Goal: Information Seeking & Learning: Learn about a topic

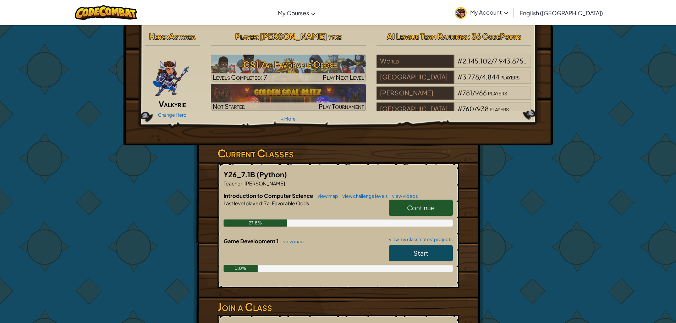
click at [396, 208] on link "Continue" at bounding box center [421, 208] width 64 height 16
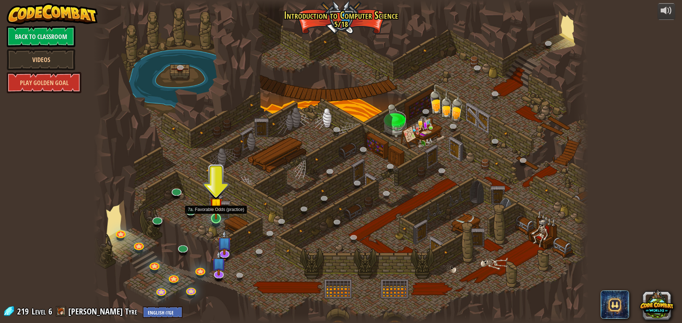
click at [216, 218] on img at bounding box center [215, 205] width 13 height 30
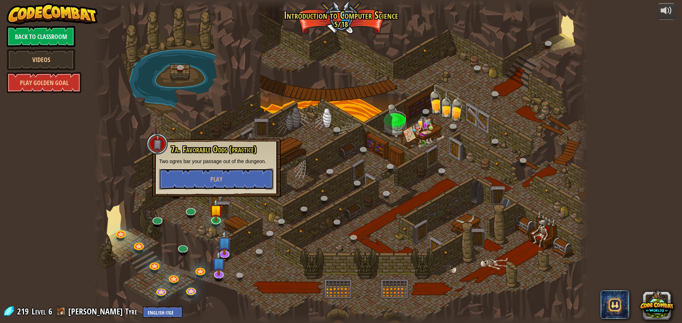
click at [222, 172] on button "Play" at bounding box center [216, 179] width 114 height 21
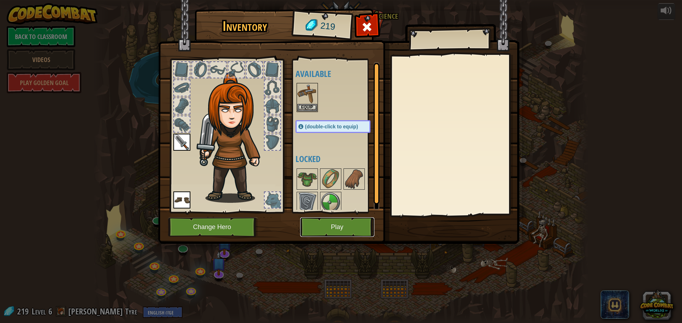
click at [309, 229] on button "Play" at bounding box center [337, 228] width 74 height 20
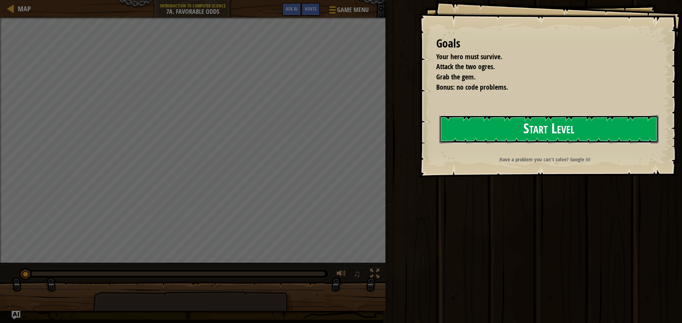
click at [506, 125] on button "Start Level" at bounding box center [548, 129] width 219 height 28
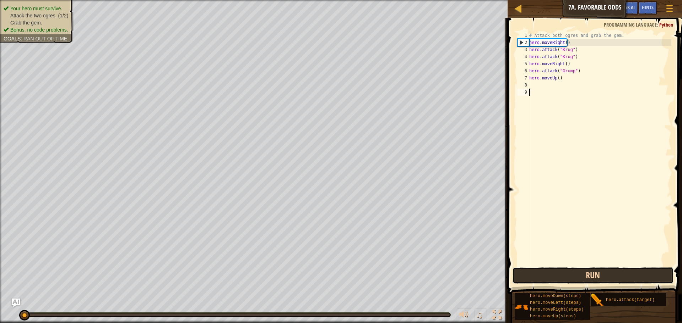
click at [561, 281] on button "Run" at bounding box center [592, 276] width 161 height 16
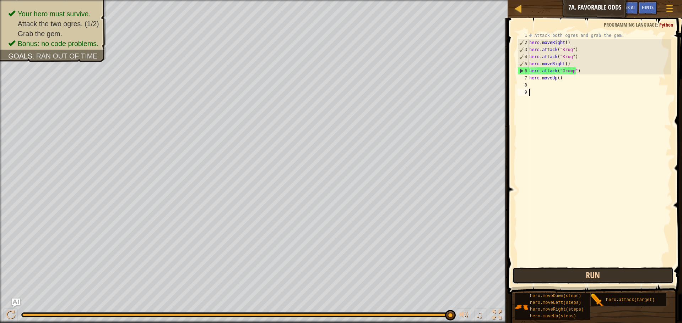
click at [589, 275] on button "Run" at bounding box center [592, 276] width 161 height 16
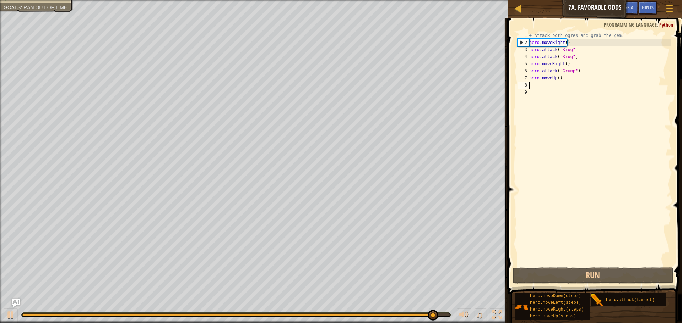
click at [550, 87] on div "# Attack both ogres and grab the gem. hero . moveRight ( ) hero . attack ( "[PE…" at bounding box center [599, 156] width 143 height 249
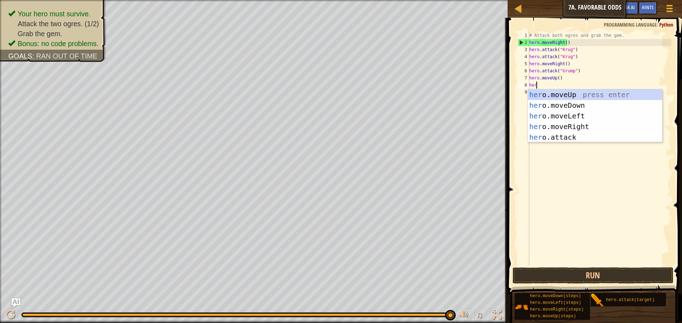
scroll to position [3, 0]
click at [612, 138] on div "hero .moveUp press enter hero .moveDown press enter hero .moveLeft press enter …" at bounding box center [595, 126] width 134 height 75
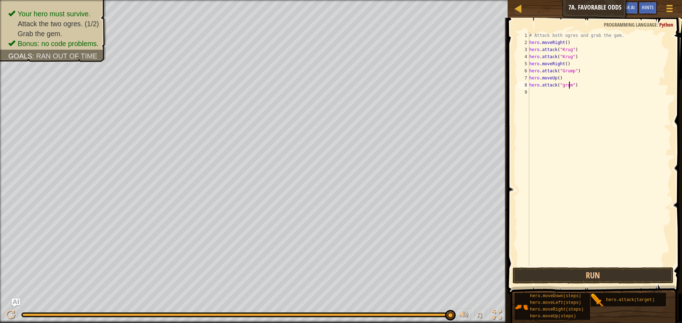
type textarea "hero.attack("grump")"
click at [629, 278] on button "Run" at bounding box center [592, 276] width 161 height 16
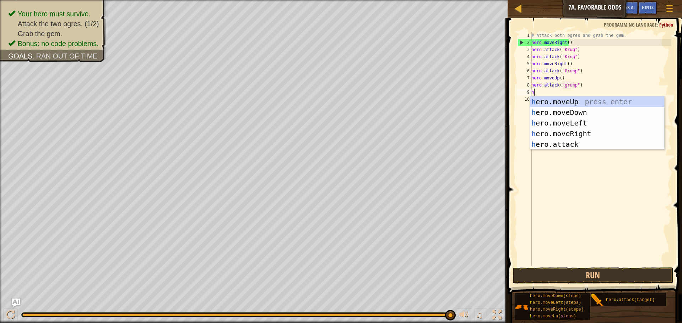
type textarea "he"
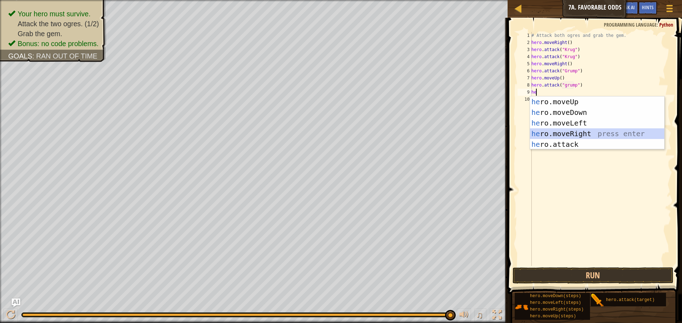
click at [577, 130] on div "he ro.moveUp press enter he ro.moveDown press enter he ro.moveLeft press enter …" at bounding box center [597, 134] width 134 height 75
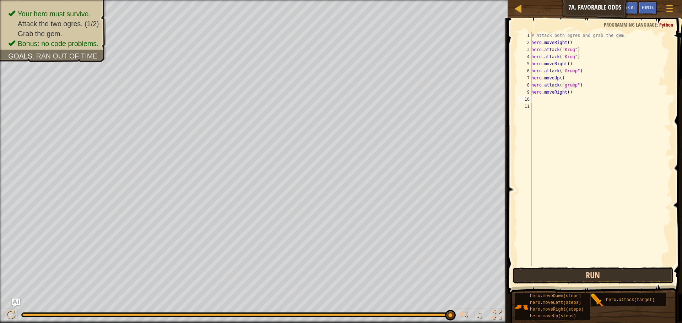
click at [635, 275] on button "Run" at bounding box center [592, 276] width 161 height 16
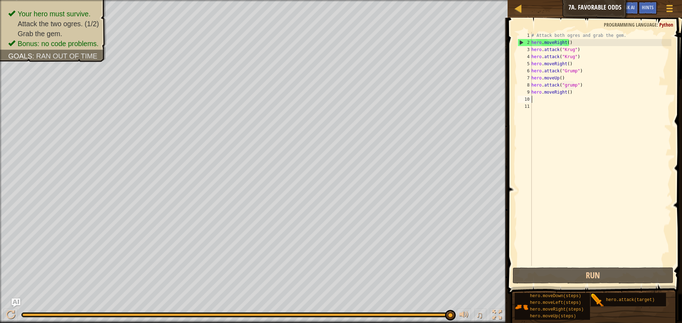
click at [544, 159] on div "Map Introduction to Computer Science 7a. Favorable Odds Game Menu Done Hints As…" at bounding box center [341, 161] width 682 height 323
click at [547, 158] on div "# Attack both ogres and grab the gem. hero . moveRight ( ) hero . attack ( "[PE…" at bounding box center [600, 156] width 141 height 249
click at [601, 86] on div "# Attack both ogres and grab the gem. hero . moveRight ( ) hero . attack ( "[PE…" at bounding box center [600, 156] width 141 height 249
click at [601, 72] on div "# Attack both ogres and grab the gem. hero . moveRight ( ) hero . attack ( "[PE…" at bounding box center [600, 156] width 141 height 249
click at [592, 61] on div "# Attack both ogres and grab the gem. hero . moveRight ( ) hero . attack ( "[PE…" at bounding box center [600, 156] width 141 height 249
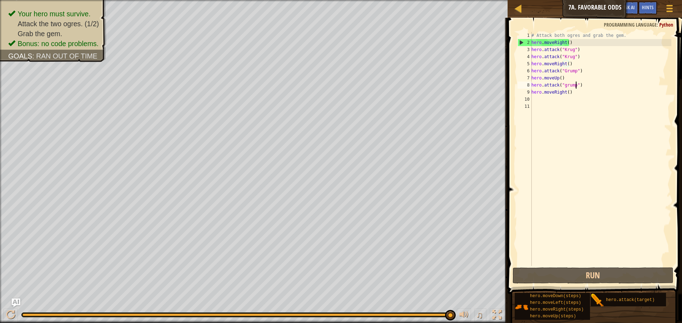
click at [577, 86] on div "# Attack both ogres and grab the gem. hero . moveRight ( ) hero . attack ( "[PE…" at bounding box center [600, 156] width 141 height 249
click at [575, 93] on div "# Attack both ogres and grab the gem. hero . moveRight ( ) hero . attack ( "[PE…" at bounding box center [600, 156] width 141 height 249
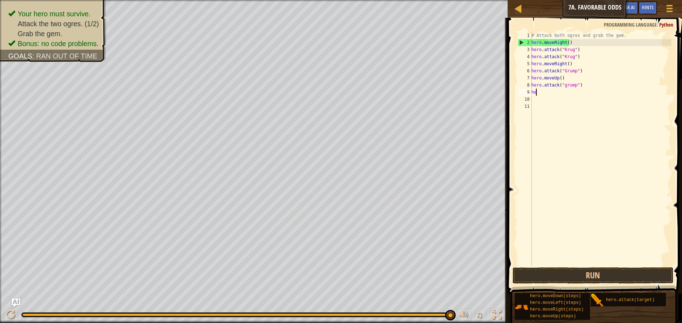
type textarea "h"
click at [567, 268] on button "Run" at bounding box center [592, 276] width 161 height 16
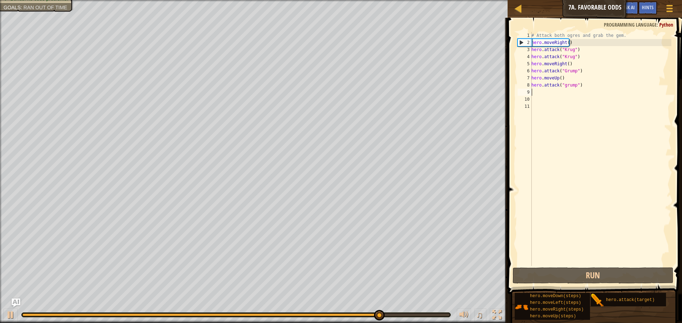
click at [555, 38] on div "# Attack both ogres and grab the gem. hero . moveRight ( ) hero . attack ( "[PE…" at bounding box center [600, 156] width 141 height 249
click at [555, 44] on div "# Attack both ogres and grab the gem. hero . moveRight ( ) hero . attack ( "[PE…" at bounding box center [600, 156] width 141 height 249
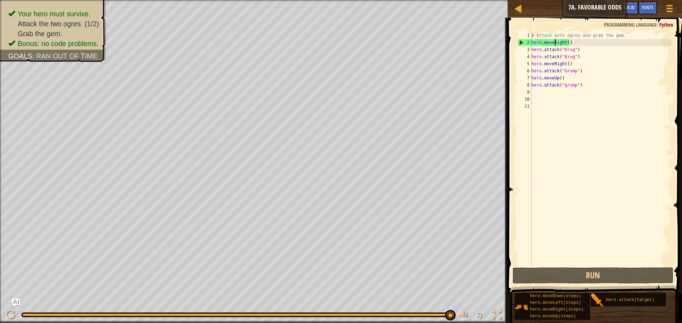
click at [521, 41] on div "2" at bounding box center [525, 42] width 14 height 7
type textarea "hero.moveRight()"
click at [556, 95] on div "# Attack both ogres and grab the gem. hero . moveRight ( ) hero . attack ( "[PE…" at bounding box center [600, 156] width 141 height 249
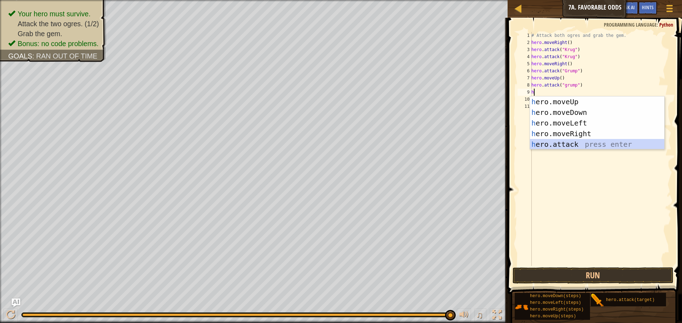
click at [560, 144] on div "h ero.moveUp press enter h ero.moveDown press enter h ero.moveLeft press enter …" at bounding box center [597, 134] width 134 height 75
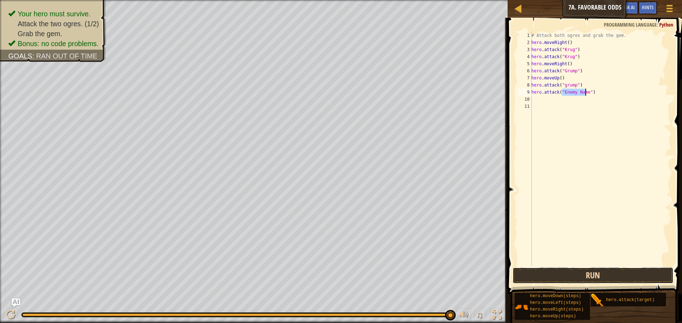
drag, startPoint x: 560, startPoint y: 281, endPoint x: 553, endPoint y: 279, distance: 6.6
click at [560, 280] on button "Run" at bounding box center [592, 276] width 161 height 16
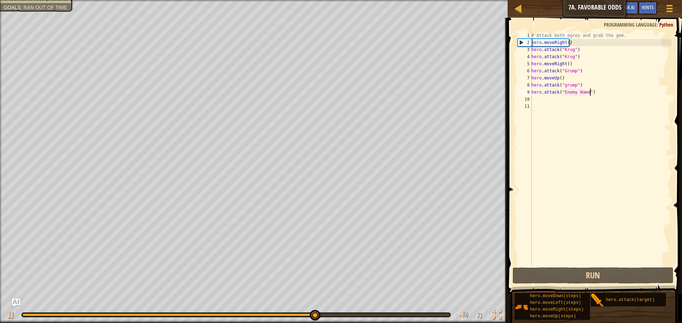
click at [610, 90] on div "# Attack both ogres and grab the gem. hero . moveRight ( ) hero . attack ( "[PE…" at bounding box center [600, 156] width 141 height 249
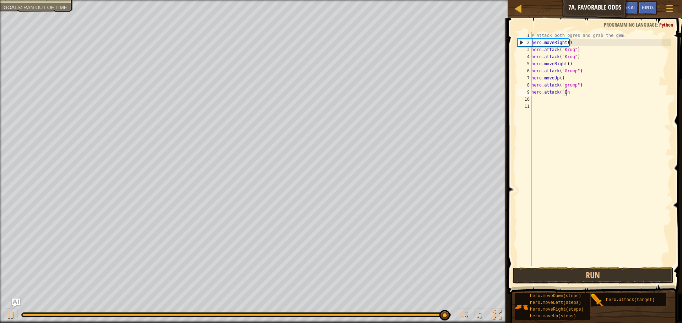
type textarea "h"
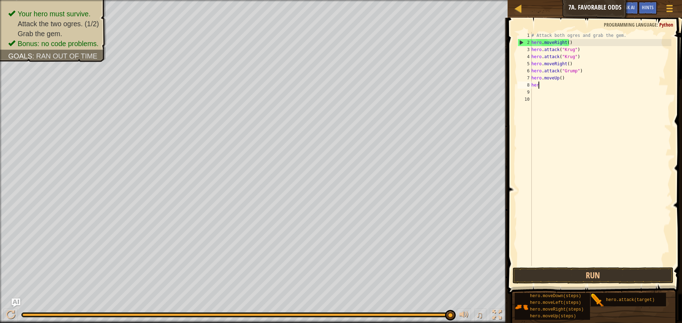
type textarea "h"
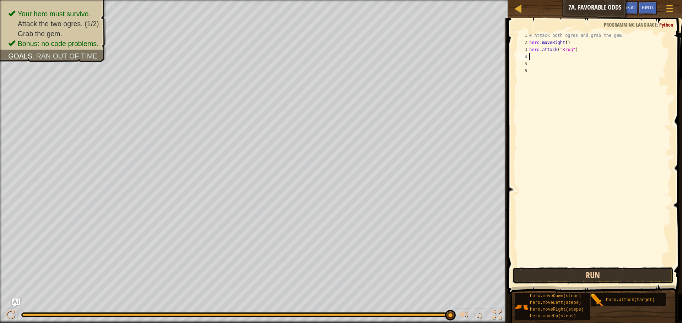
click at [649, 275] on button "Run" at bounding box center [592, 276] width 161 height 16
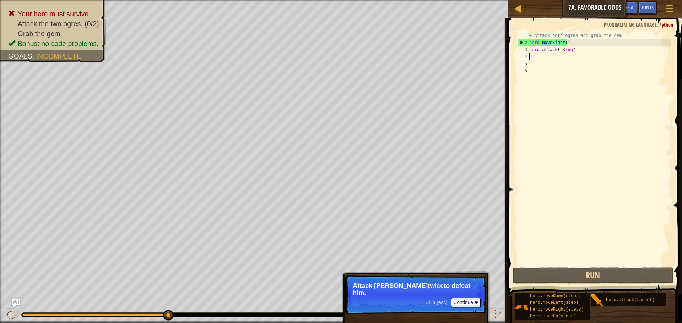
click at [451, 291] on p "Skip (esc) Continue Attack [PERSON_NAME] twice to defeat him." at bounding box center [415, 295] width 141 height 40
click at [451, 298] on button "Continue" at bounding box center [465, 302] width 29 height 9
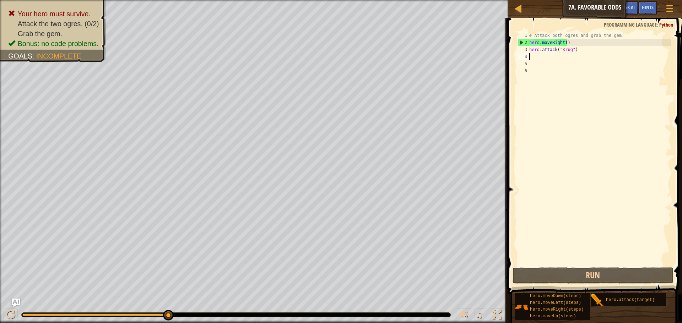
click at [573, 51] on div "# Attack both ogres and grab the gem. hero . moveRight ( ) hero . attack ( "[PE…" at bounding box center [599, 156] width 143 height 249
click at [571, 51] on div "# Attack both ogres and grab the gem. hero . moveRight ( ) hero . attack ( "[PE…" at bounding box center [599, 156] width 143 height 249
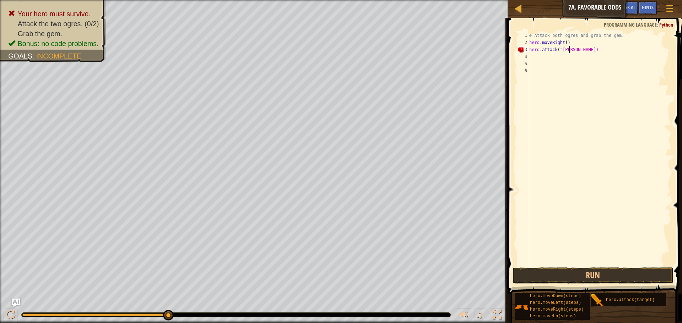
scroll to position [3, 3]
click at [579, 50] on div "# Attack both ogres and grab the gem. hero . moveRight ( ) hero . attack ( "[PE…" at bounding box center [599, 156] width 143 height 249
click at [569, 49] on div "# Attack both ogres and grab the gem. hero . moveRight ( ) hero . attack ( "[PE…" at bounding box center [599, 156] width 143 height 249
type textarea "hero.attack("[PERSON_NAME]")2"
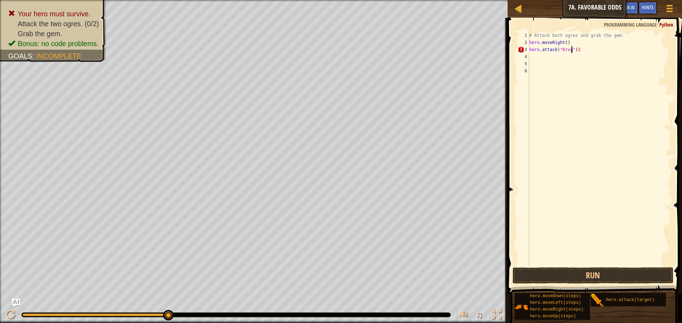
click at [610, 57] on div "# Attack both ogres and grab the gem. hero . moveRight ( ) hero . attack ( "[PE…" at bounding box center [599, 156] width 143 height 249
click at [604, 49] on div "# Attack both ogres and grab the gem. hero . moveRight ( ) hero . attack ( "[PE…" at bounding box center [599, 156] width 143 height 249
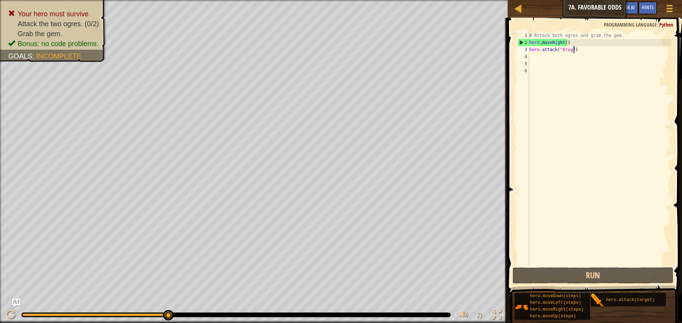
type textarea "hero.attack("Krug")"
drag, startPoint x: 568, startPoint y: 4, endPoint x: 607, endPoint y: 13, distance: 40.5
click at [616, 14] on div "Map Introduction to Computer Science 7a. Favorable Odds Game Menu Done Hints As…" at bounding box center [594, 9] width 174 height 18
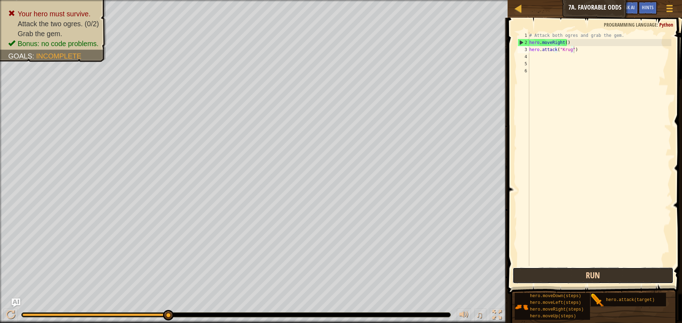
click at [604, 272] on button "Run" at bounding box center [592, 276] width 161 height 16
click at [589, 272] on button "Run" at bounding box center [592, 276] width 161 height 16
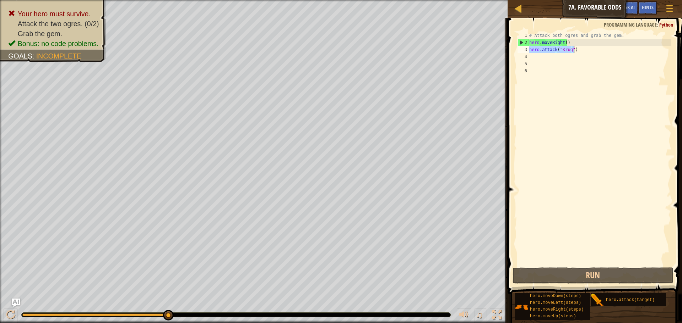
drag, startPoint x: 530, startPoint y: 49, endPoint x: 580, endPoint y: 52, distance: 49.8
click at [580, 52] on div "# Attack both ogres and grab the gem. hero . moveRight ( ) hero . attack ( "[PE…" at bounding box center [599, 156] width 143 height 249
click at [553, 58] on div "# Attack both ogres and grab the gem. hero . moveRight ( ) hero . attack ( "[PE…" at bounding box center [599, 156] width 143 height 249
click at [594, 148] on div "# Attack both ogres and grab the gem. hero . moveRight ( ) hero . attack ( "[PE…" at bounding box center [599, 156] width 143 height 249
click at [551, 56] on div "# Attack both ogres and grab the gem. hero . moveRight ( ) hero . attack ( "[PE…" at bounding box center [599, 156] width 143 height 249
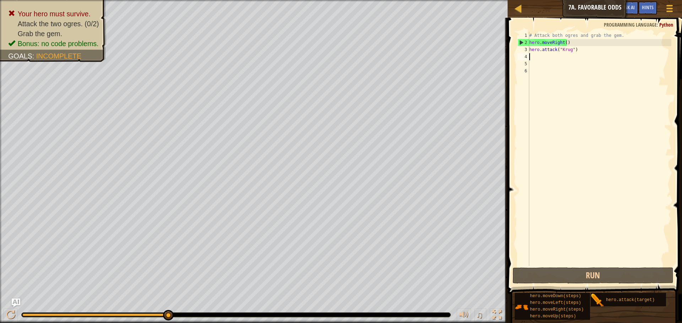
paste textarea "hero.attack("Krug")"
type textarea "hero.attack("Krug")"
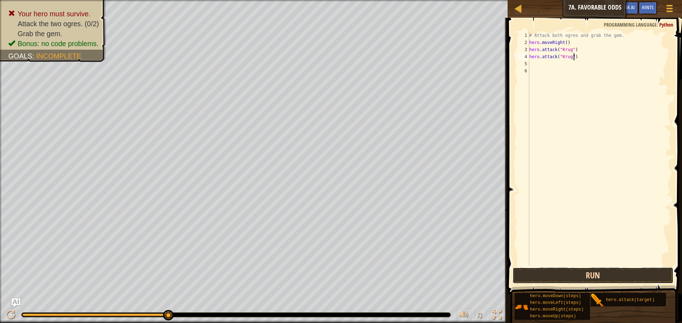
click at [563, 270] on button "Run" at bounding box center [592, 276] width 161 height 16
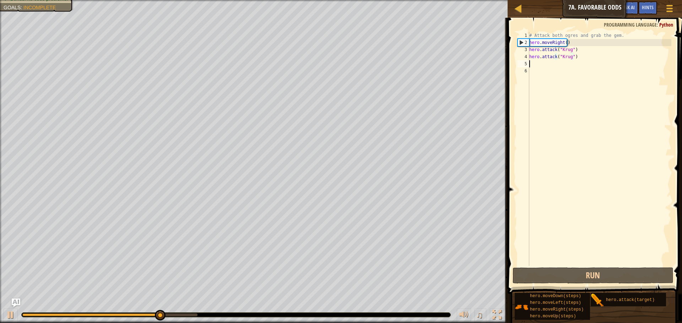
click at [533, 65] on div "# Attack both ogres and grab the gem. hero . moveRight ( ) hero . attack ( "[PE…" at bounding box center [599, 156] width 143 height 249
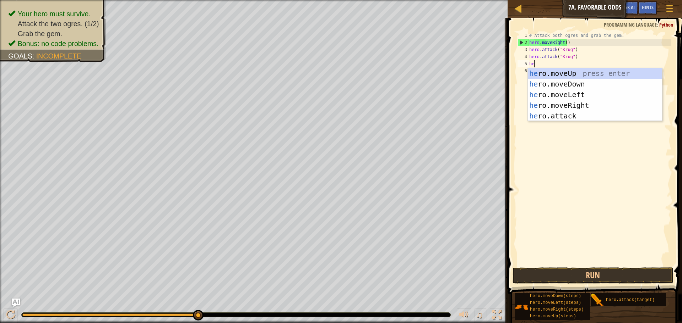
type textarea "her"
click at [547, 107] on div "her o.moveUp press enter her o.moveDown press enter her o.moveLeft press enter …" at bounding box center [595, 105] width 134 height 75
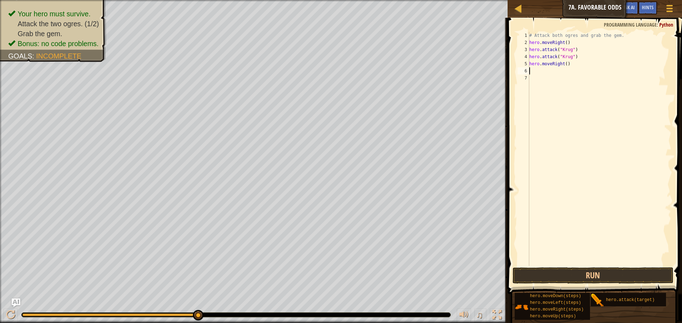
scroll to position [3, 0]
click at [622, 274] on button "Run" at bounding box center [592, 276] width 161 height 16
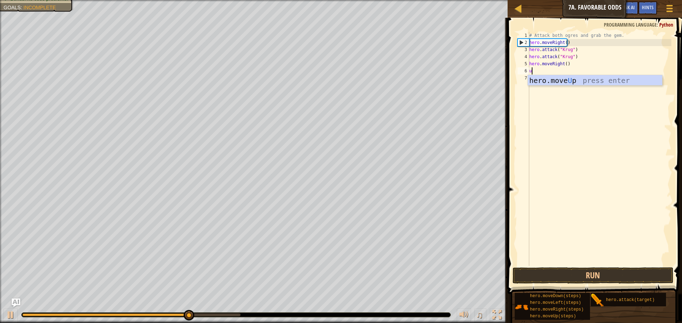
type textarea "up"
click at [554, 78] on div "hero.move Up press enter" at bounding box center [595, 91] width 134 height 32
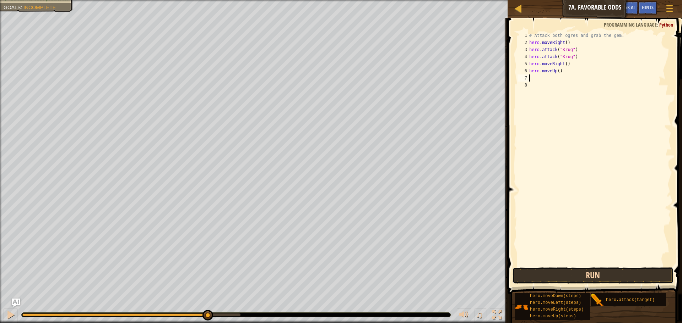
click at [593, 272] on button "Run" at bounding box center [592, 276] width 161 height 16
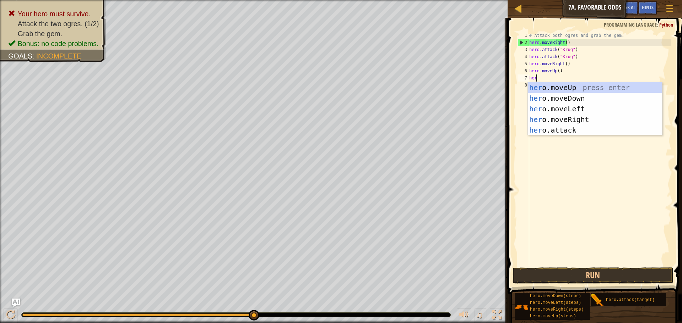
scroll to position [3, 0]
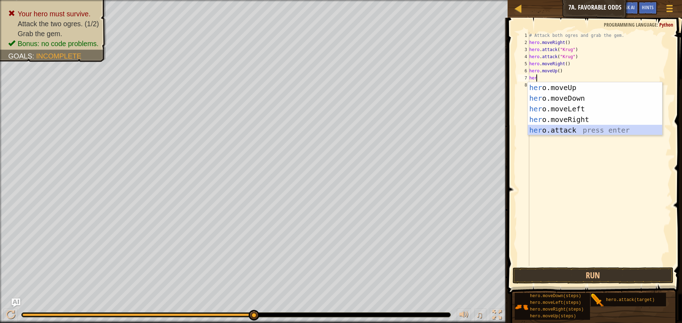
click at [537, 126] on div "her o.moveUp press enter her o.moveDown press enter her o.moveLeft press enter …" at bounding box center [595, 119] width 134 height 75
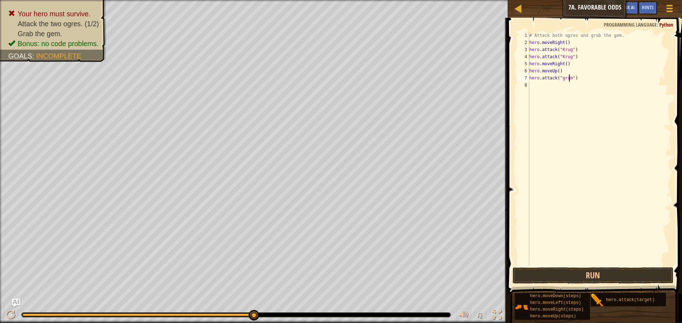
scroll to position [3, 4]
drag, startPoint x: 529, startPoint y: 78, endPoint x: 601, endPoint y: 82, distance: 71.8
click at [601, 82] on div "# Attack both ogres and grab the gem. hero . moveRight ( ) hero . attack ( "[PE…" at bounding box center [599, 156] width 143 height 249
type textarea "hero.attack("grump")"
paste textarea
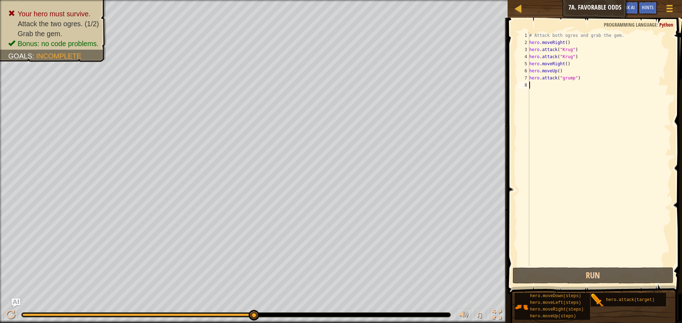
scroll to position [3, 0]
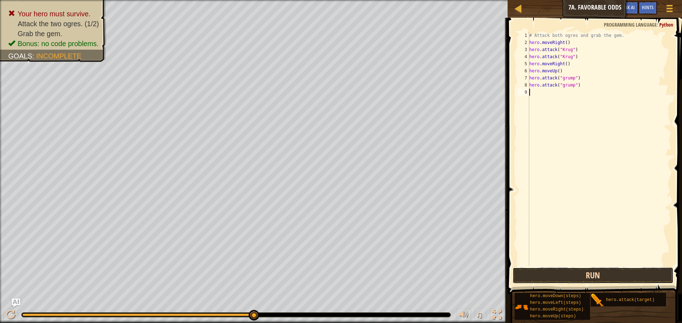
click at [586, 269] on button "Run" at bounding box center [592, 276] width 161 height 16
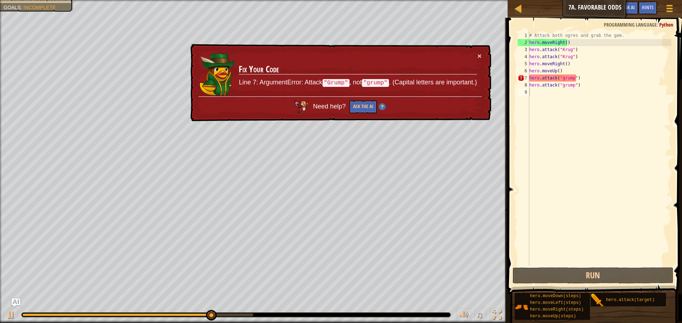
click at [481, 57] on div "× Fix Your Code Line 7: ArgumentError: Attack "Grump" , not "grump" . (Capital …" at bounding box center [340, 83] width 302 height 78
click at [479, 55] on button "×" at bounding box center [479, 55] width 4 height 7
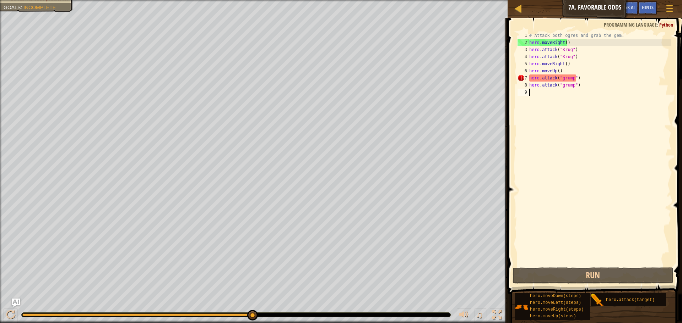
click at [569, 77] on div "# Attack both ogres and grab the gem. hero . moveRight ( ) hero . attack ( "[PE…" at bounding box center [599, 156] width 143 height 249
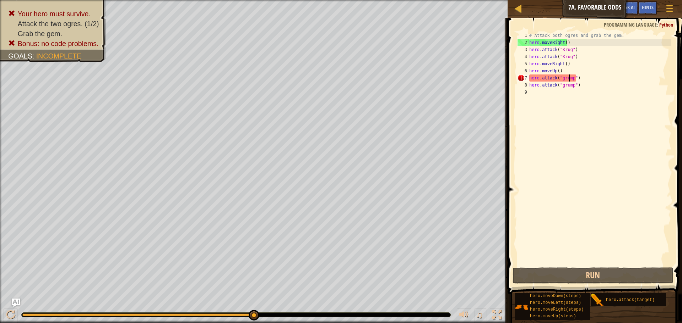
click at [561, 78] on div "# Attack both ogres and grab the gem. hero . moveRight ( ) hero . attack ( "[PE…" at bounding box center [599, 156] width 143 height 249
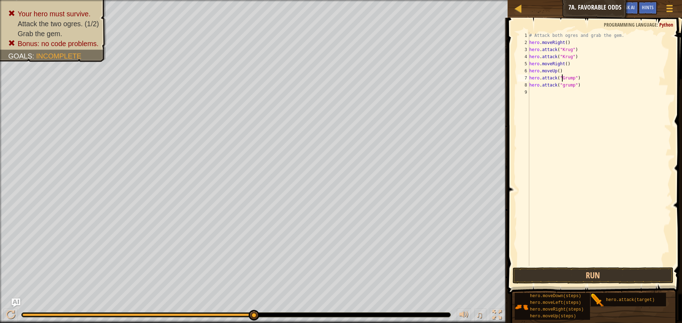
scroll to position [3, 3]
click at [562, 86] on div "# Attack both ogres and grab the gem. hero . moveRight ( ) hero . attack ( "[PE…" at bounding box center [599, 156] width 143 height 249
type textarea "hero.attack("Grump")"
click at [604, 278] on button "Run" at bounding box center [592, 276] width 161 height 16
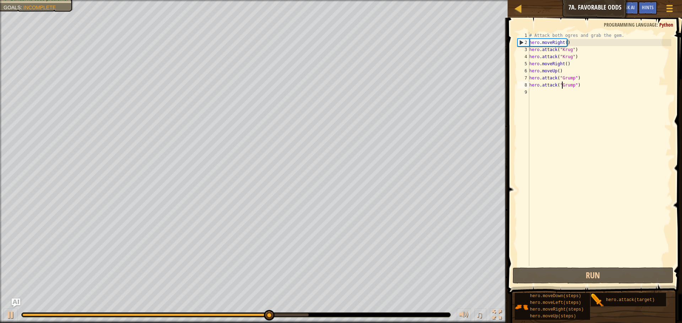
click at [540, 95] on div "# Attack both ogres and grab the gem. hero . moveRight ( ) hero . attack ( "[PE…" at bounding box center [599, 156] width 143 height 249
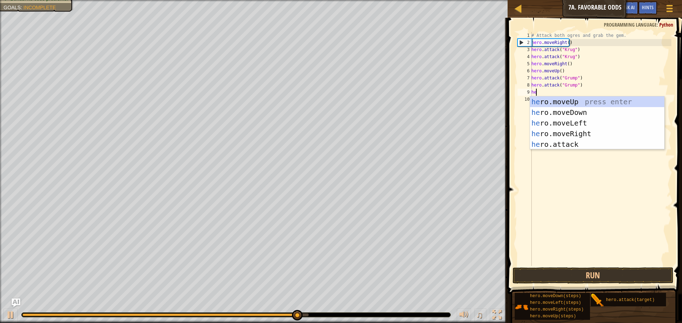
type textarea "her"
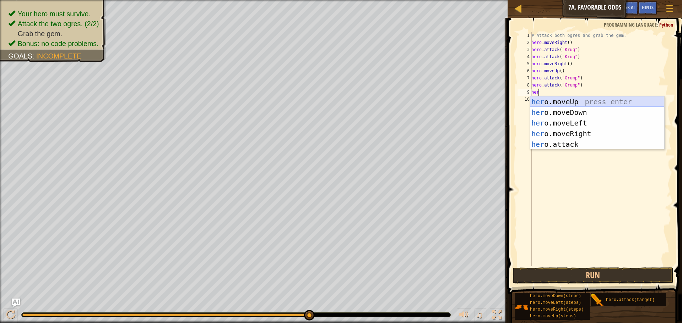
click at [556, 103] on div "her o.moveUp press enter her o.moveDown press enter her o.moveLeft press enter …" at bounding box center [597, 134] width 134 height 75
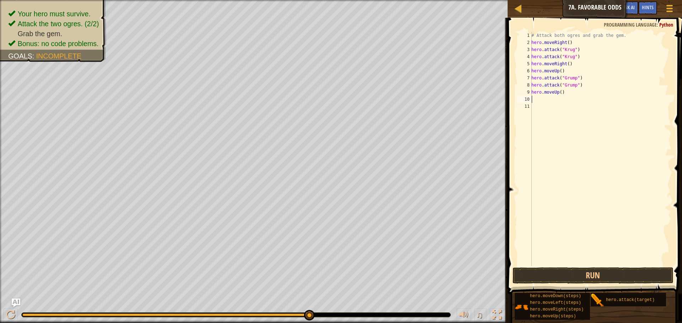
scroll to position [3, 0]
drag, startPoint x: 558, startPoint y: 92, endPoint x: 562, endPoint y: 93, distance: 4.0
click at [558, 92] on div "# Attack both ogres and grab the gem. hero . moveRight ( ) hero . attack ( "[PE…" at bounding box center [600, 156] width 141 height 249
click at [558, 93] on div "# Attack both ogres and grab the gem. hero . moveRight ( ) hero . attack ( "[PE…" at bounding box center [600, 156] width 141 height 249
type textarea "hero.moveUp(2)"
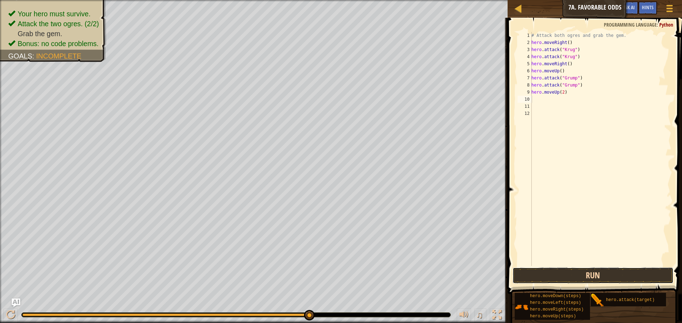
click at [592, 276] on button "Run" at bounding box center [592, 276] width 161 height 16
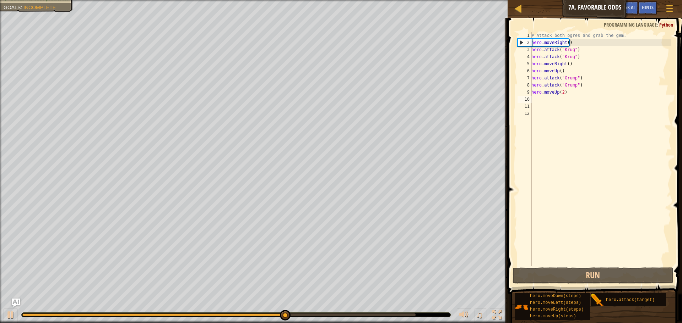
click at [617, 94] on div "# Attack both ogres and grab the gem. hero . moveRight ( ) hero . attack ( "[PE…" at bounding box center [600, 156] width 141 height 249
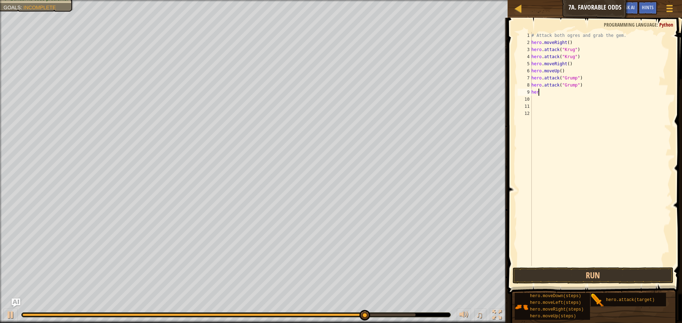
type textarea "h"
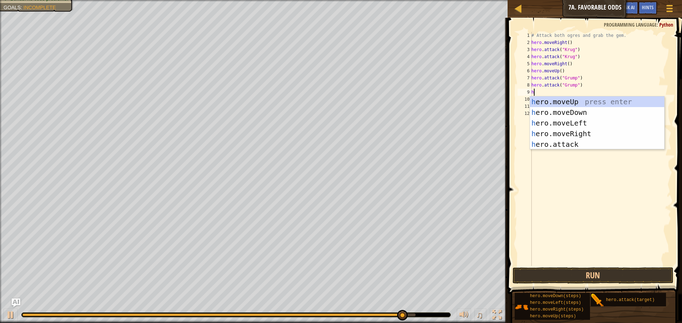
type textarea "he"
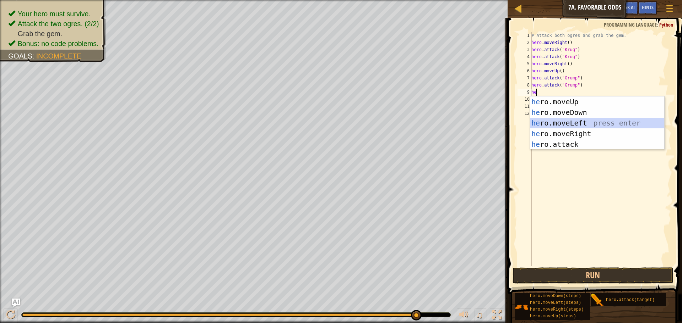
click at [619, 124] on div "he ro.moveUp press enter he ro.moveDown press enter he ro.moveLeft press enter …" at bounding box center [597, 134] width 134 height 75
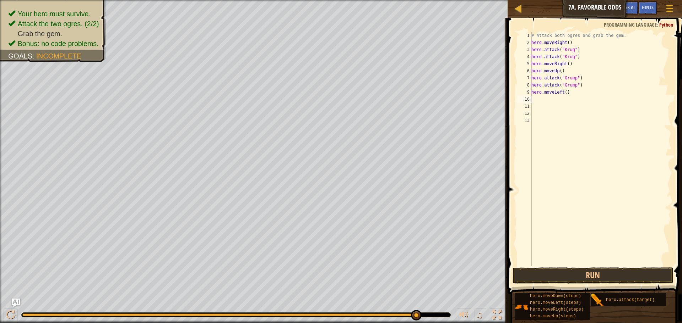
click at [563, 93] on div "# Attack both ogres and grab the gem. hero . moveRight ( ) hero . attack ( "[PE…" at bounding box center [600, 156] width 141 height 249
type textarea "hero.moveLeft(2)"
click at [625, 279] on button "Run" at bounding box center [592, 276] width 161 height 16
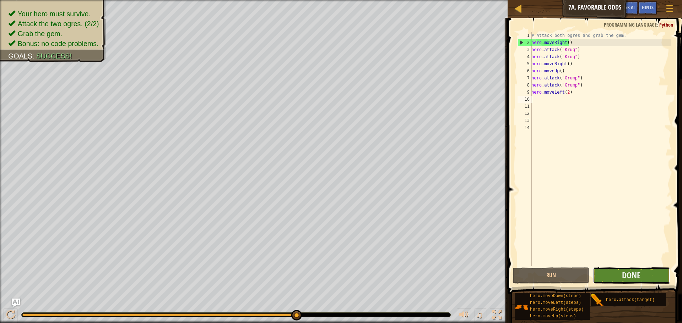
click at [651, 278] on button "Done" at bounding box center [630, 276] width 77 height 16
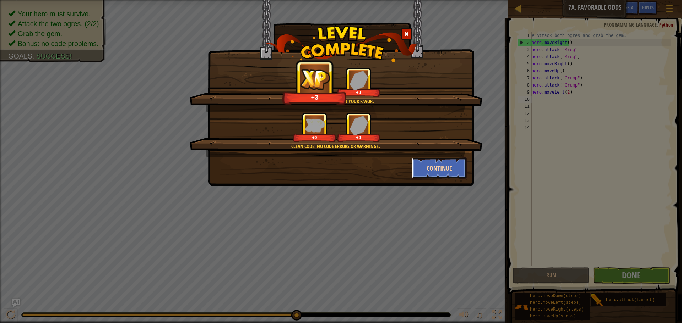
click at [432, 174] on button "Continue" at bounding box center [439, 168] width 55 height 21
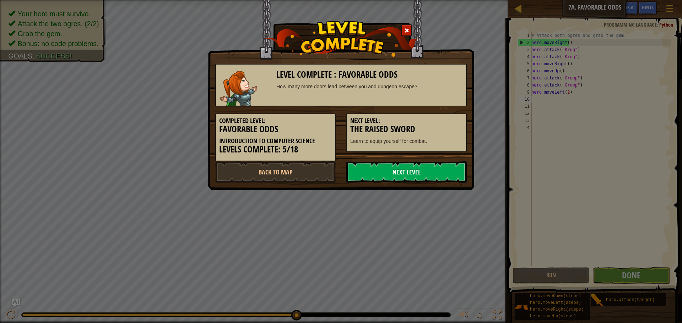
click at [427, 174] on link "Next Level" at bounding box center [406, 172] width 120 height 21
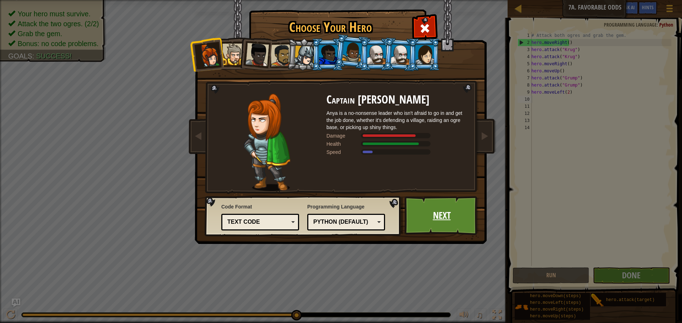
click at [441, 219] on link "Next" at bounding box center [441, 215] width 74 height 39
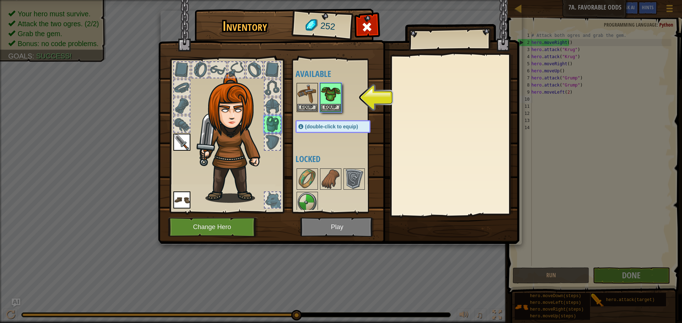
click at [310, 228] on img at bounding box center [338, 116] width 361 height 258
click at [311, 228] on img at bounding box center [338, 116] width 361 height 258
click at [333, 101] on img at bounding box center [331, 94] width 20 height 20
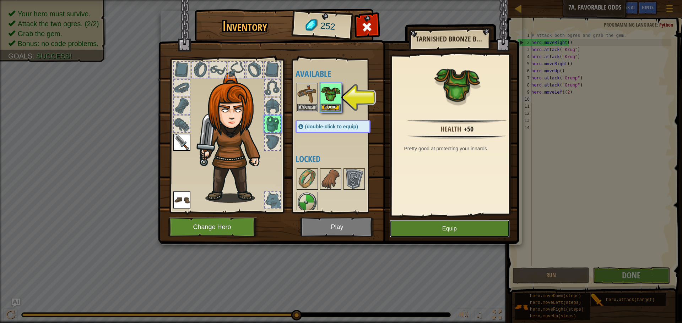
click at [439, 224] on button "Equip" at bounding box center [449, 229] width 120 height 18
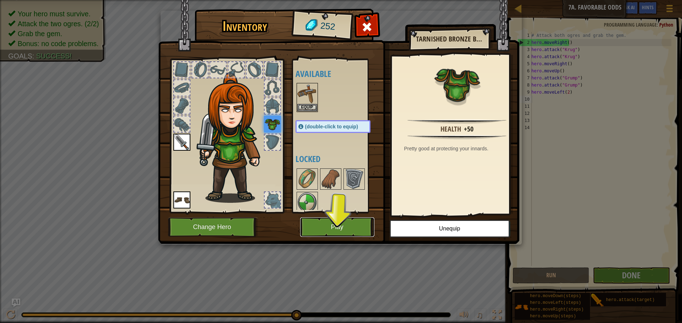
click at [358, 231] on button "Play" at bounding box center [337, 228] width 74 height 20
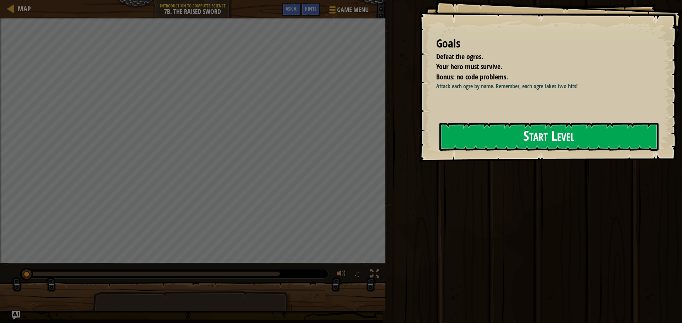
click at [562, 148] on button "Start Level" at bounding box center [548, 137] width 219 height 28
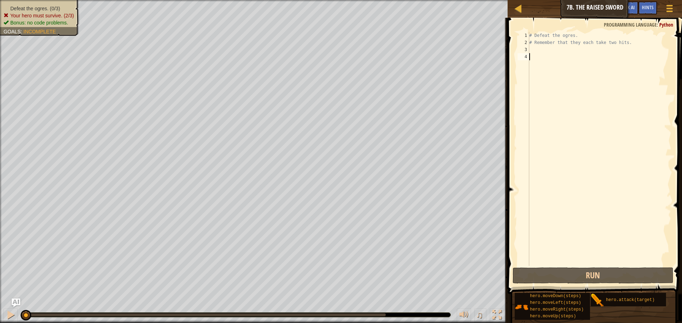
click at [538, 49] on div "# Defeat the ogres. # Remember that they each take two hits." at bounding box center [599, 156] width 143 height 249
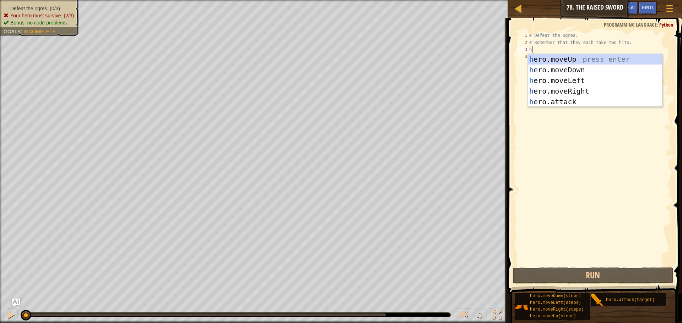
scroll to position [3, 0]
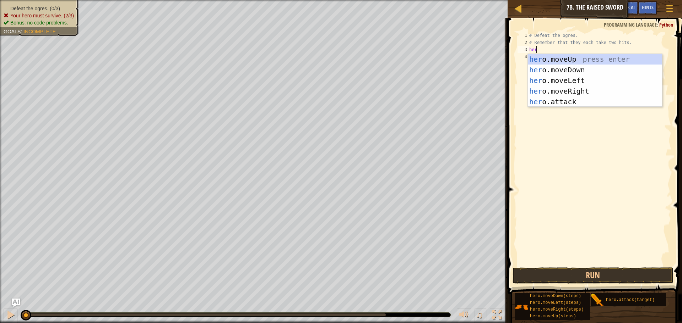
type textarea "her"
click at [553, 89] on div "her o.moveUp press enter her o.moveDown press enter her o.moveLeft press enter …" at bounding box center [595, 91] width 134 height 75
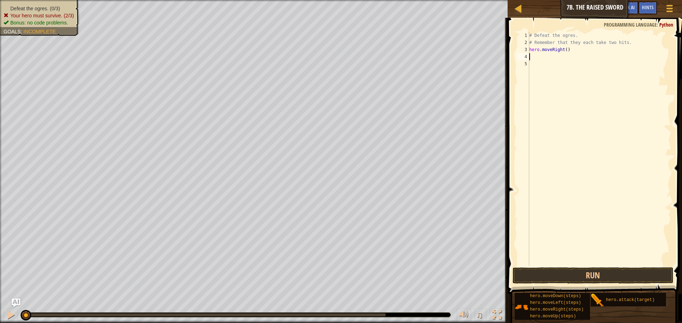
scroll to position [3, 0]
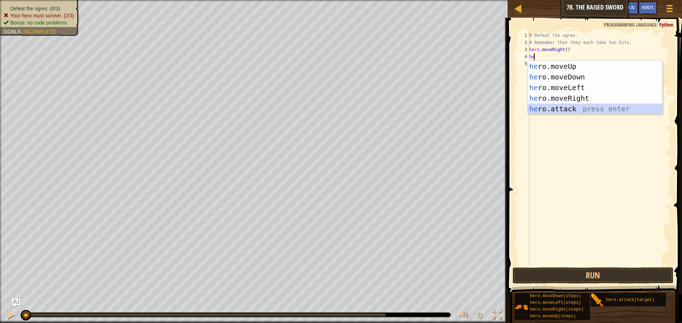
click at [559, 110] on div "he ro.moveUp press enter he ro.moveDown press enter he ro.moveLeft press enter …" at bounding box center [595, 98] width 134 height 75
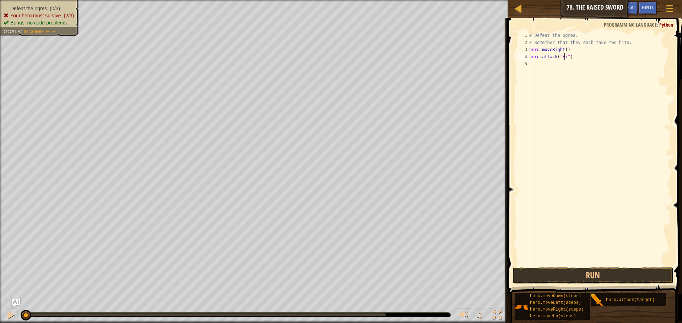
type textarea "hero.attack("Rig")"
drag, startPoint x: 529, startPoint y: 57, endPoint x: 582, endPoint y: 55, distance: 52.9
click at [582, 55] on div "# Defeat the ogres. # Remember that they each take two hits. hero . moveRight (…" at bounding box center [599, 156] width 143 height 249
click at [555, 67] on div "# Defeat the ogres. # Remember that they each take two hits. hero . moveRight (…" at bounding box center [599, 156] width 143 height 249
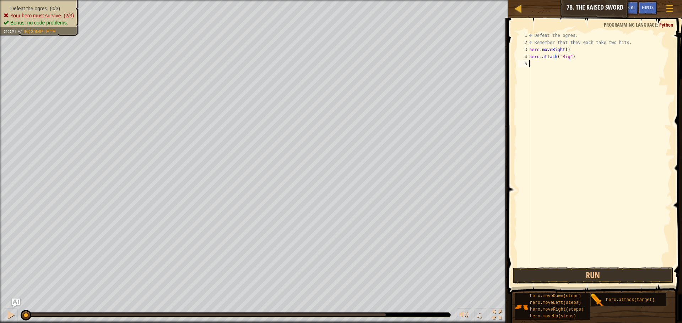
scroll to position [3, 0]
type textarea "hero.attack("Rig")"
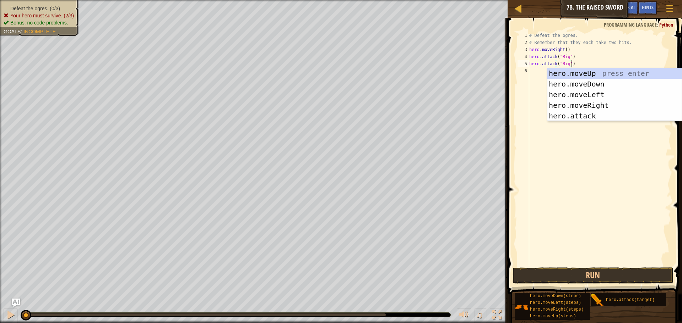
click at [531, 141] on div "# Defeat the ogres. # Remember that they each take two hits. hero . moveRight (…" at bounding box center [599, 156] width 143 height 249
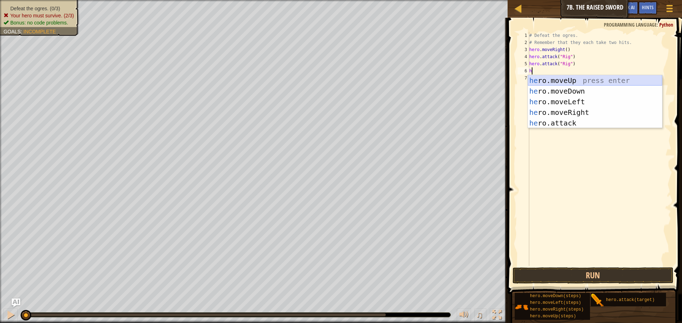
type textarea "h"
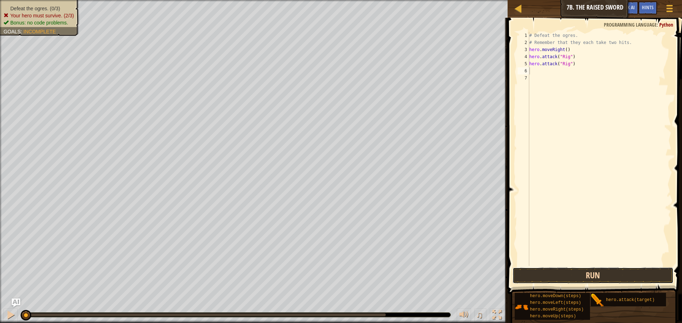
click at [628, 278] on button "Run" at bounding box center [592, 276] width 161 height 16
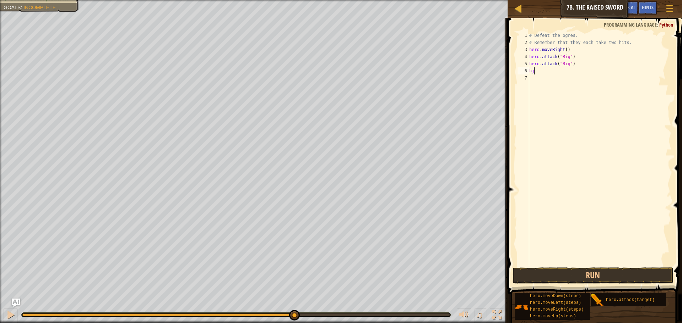
type textarea "h"
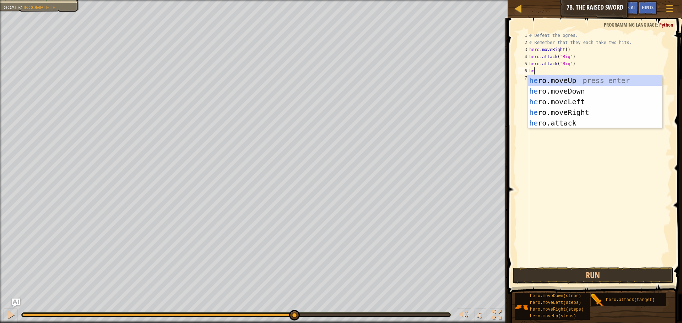
click at [579, 126] on div "he ro.moveUp press enter he ro.moveDown press enter he ro.moveLeft press enter …" at bounding box center [595, 112] width 134 height 75
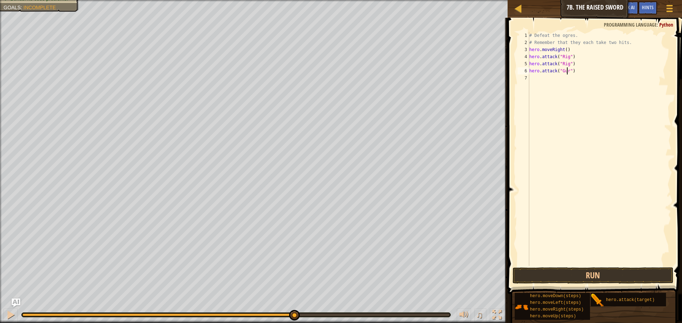
scroll to position [3, 3]
click at [531, 72] on div "hero.attack("Gurt") 1 2 3 4 5 6 7 # Defeat the ogres. # Remember that they each…" at bounding box center [593, 149] width 155 height 234
type textarea "hero.attack("Gurt")"
click at [559, 76] on div "# Defeat the ogres. # Remember that they each take two hits. hero . moveRight (…" at bounding box center [599, 149] width 143 height 234
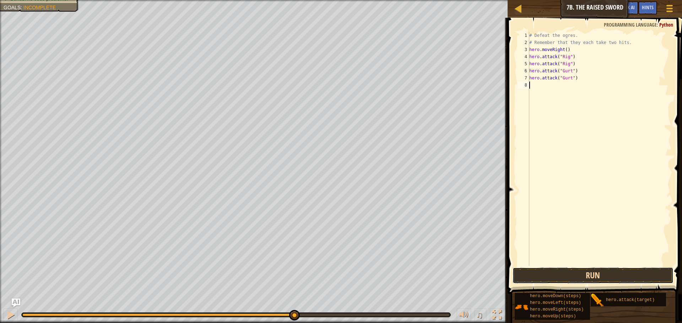
click at [587, 275] on button "Run" at bounding box center [592, 276] width 161 height 16
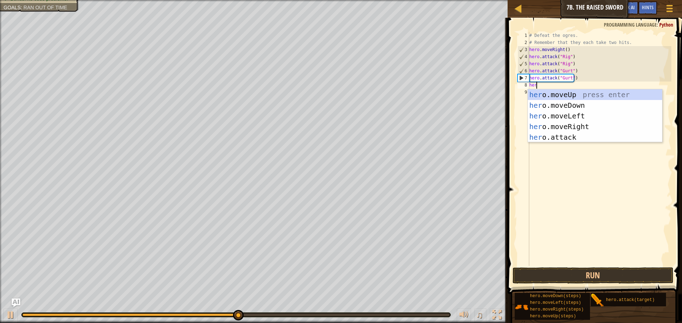
scroll to position [3, 0]
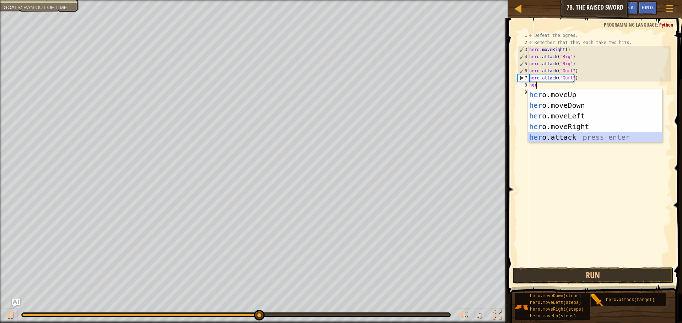
click at [589, 141] on div "her o.moveUp press enter her o.moveDown press enter her o.moveLeft press enter …" at bounding box center [595, 126] width 134 height 75
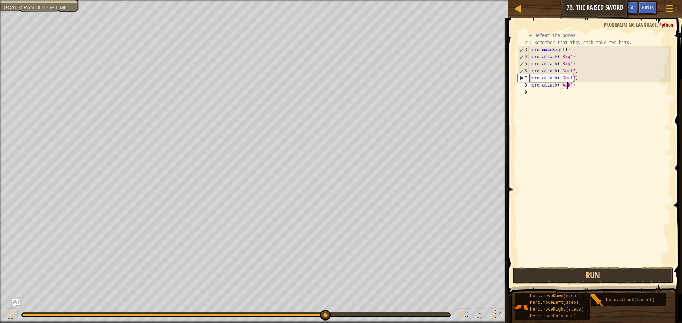
scroll to position [3, 3]
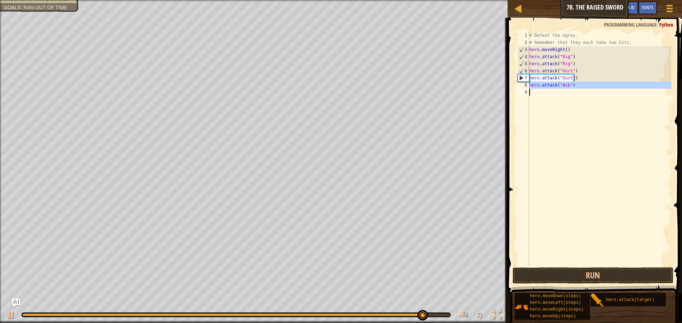
drag, startPoint x: 529, startPoint y: 84, endPoint x: 578, endPoint y: 89, distance: 48.5
click at [578, 89] on div "# Defeat the ogres. # Remember that they each take two hits. hero . moveRight (…" at bounding box center [599, 156] width 143 height 249
type textarea "hero.attack("Ack")"
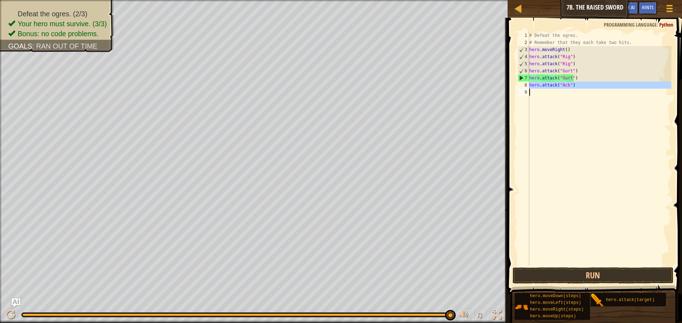
paste textarea
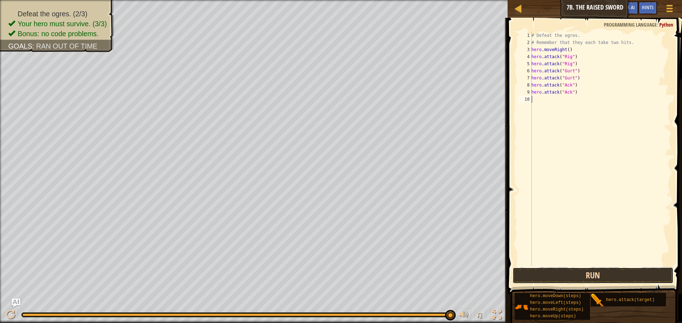
click at [582, 280] on button "Run" at bounding box center [592, 276] width 161 height 16
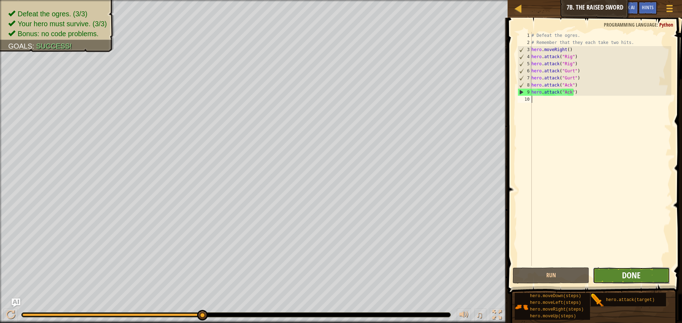
click at [624, 270] on button "Done" at bounding box center [630, 276] width 77 height 16
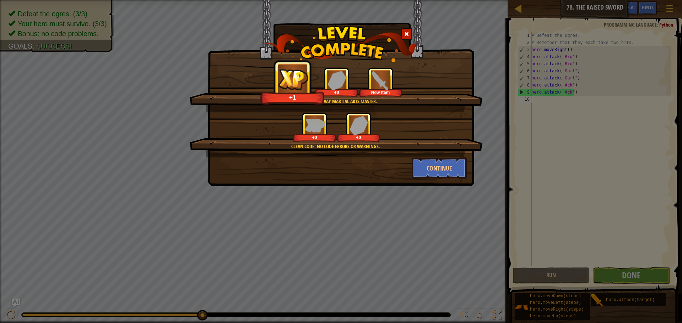
click at [429, 151] on div "Clean code: no code errors or warnings. +0 +0" at bounding box center [336, 135] width 293 height 45
click at [432, 163] on button "Continue" at bounding box center [439, 168] width 55 height 21
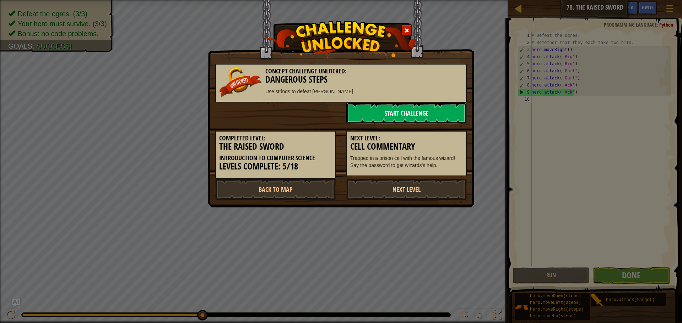
click at [425, 118] on link "Start Challenge" at bounding box center [406, 113] width 120 height 21
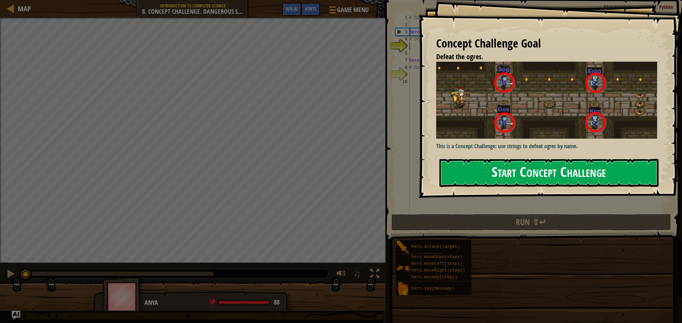
click at [500, 162] on button "Start Concept Challenge" at bounding box center [548, 173] width 219 height 28
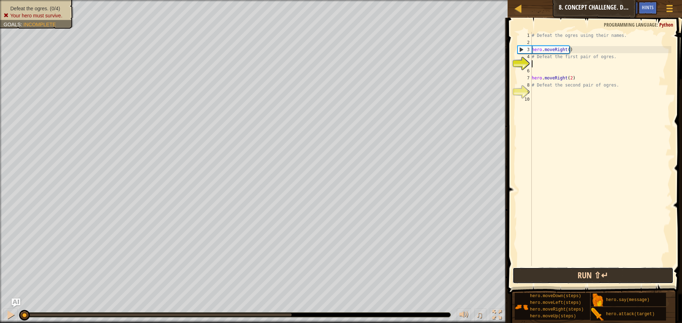
click at [636, 274] on button "Run ⇧↵" at bounding box center [592, 276] width 161 height 16
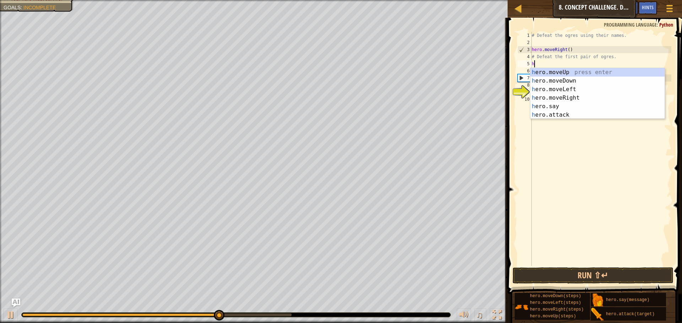
scroll to position [3, 0]
type textarea "her"
click at [568, 81] on div "her o.moveUp press enter her o.moveDown press enter her o.moveLeft press enter …" at bounding box center [597, 102] width 134 height 68
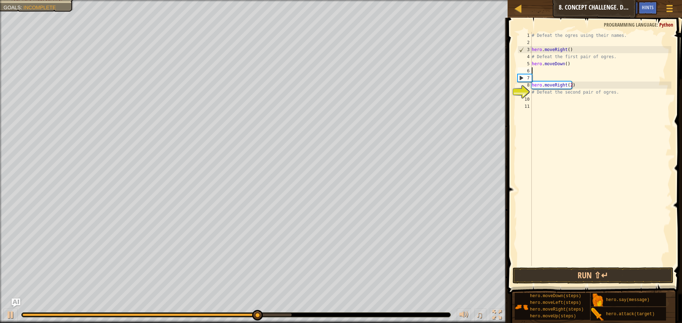
scroll to position [3, 0]
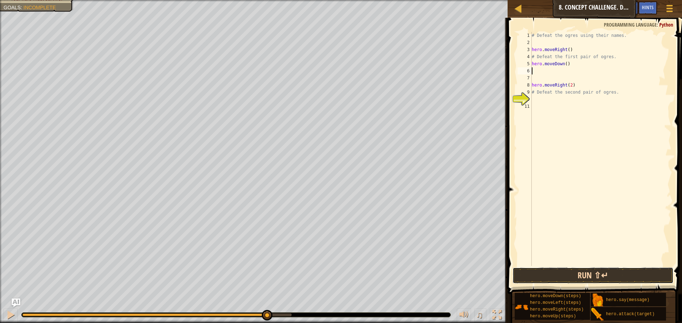
click at [649, 273] on button "Run ⇧↵" at bounding box center [592, 276] width 161 height 16
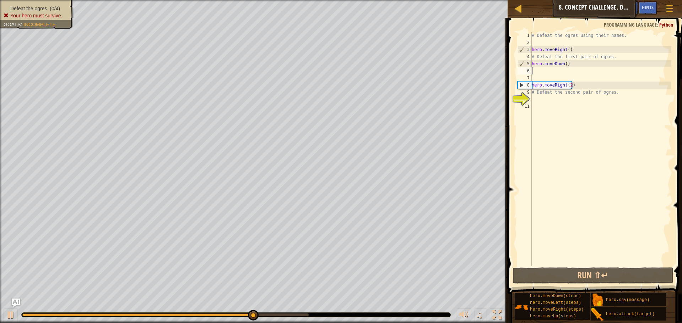
click at [50, 5] on ul "Defeat the ogres. (0/4) Your hero must survive." at bounding box center [37, 12] width 66 height 14
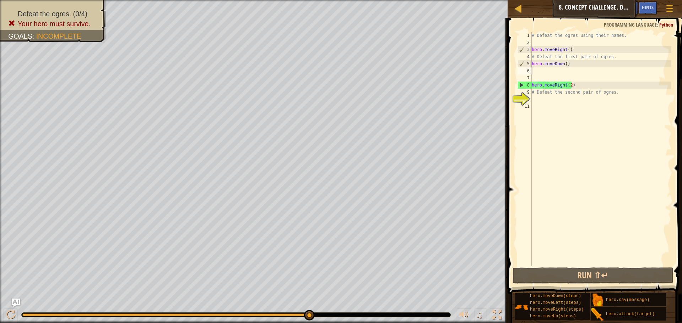
click at [572, 62] on div "# Defeat the ogres using their names. hero . moveRight ( ) # Defeat the first p…" at bounding box center [600, 156] width 141 height 249
click at [573, 65] on div "# Defeat the ogres using their names. hero . moveRight ( ) # Defeat the first p…" at bounding box center [600, 156] width 141 height 249
click at [574, 58] on div "# Defeat the ogres using their names. hero . moveRight ( ) # Defeat the first p…" at bounding box center [600, 156] width 141 height 249
drag, startPoint x: 577, startPoint y: 56, endPoint x: 581, endPoint y: 56, distance: 4.3
click at [579, 56] on div "# Defeat the ogres using their names. hero . moveRight ( ) # Defeat the first p…" at bounding box center [600, 156] width 141 height 249
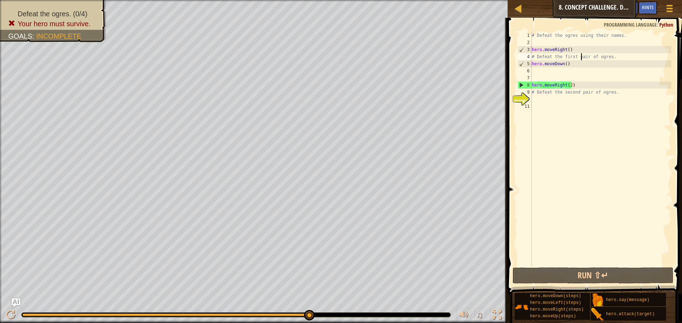
drag, startPoint x: 581, startPoint y: 56, endPoint x: 587, endPoint y: 56, distance: 6.0
click at [583, 56] on div "# Defeat the ogres using their names. hero . moveRight ( ) # Defeat the first p…" at bounding box center [600, 156] width 141 height 249
click at [595, 65] on div "# Defeat the ogres using their names. hero . moveRight ( ) # Defeat the first p…" at bounding box center [600, 156] width 141 height 249
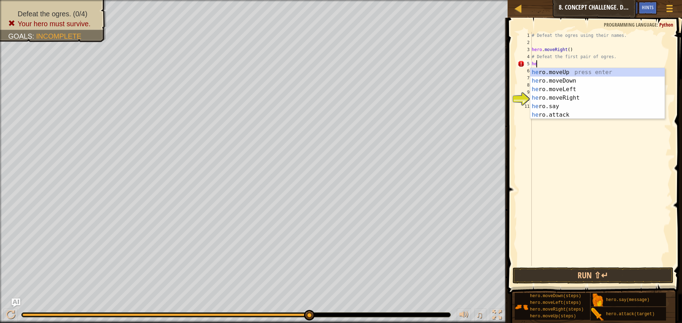
type textarea "h"
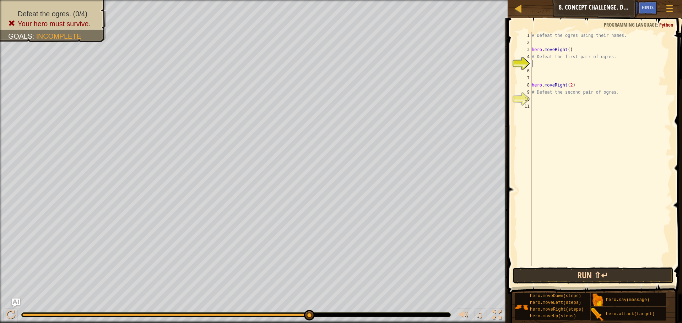
click at [613, 278] on button "Run ⇧↵" at bounding box center [592, 276] width 161 height 16
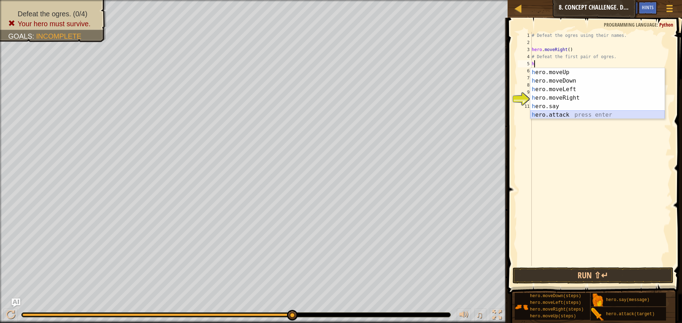
click at [569, 115] on div "h ero.moveUp press enter h ero.moveDown press enter h ero.moveLeft press enter …" at bounding box center [597, 102] width 134 height 68
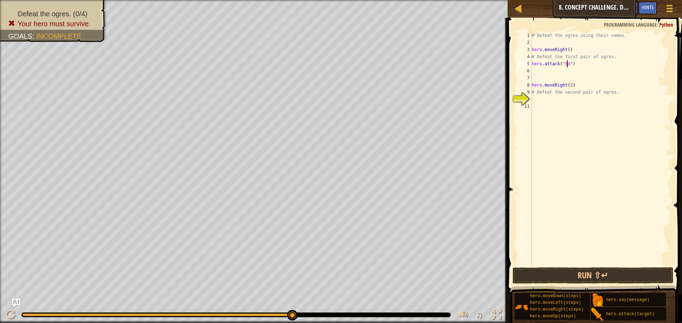
type textarea "hero.attack("Sog")"
click at [536, 70] on div "# Defeat the ogres using their names. hero . moveRight ( ) # Defeat the first p…" at bounding box center [600, 156] width 141 height 249
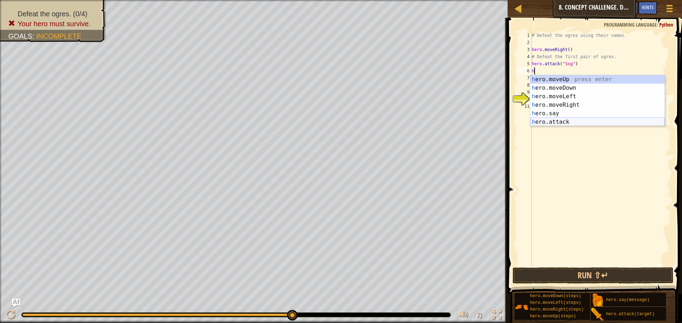
click at [557, 120] on div "h ero.moveUp press enter h ero.moveDown press enter h ero.moveLeft press enter …" at bounding box center [597, 109] width 134 height 68
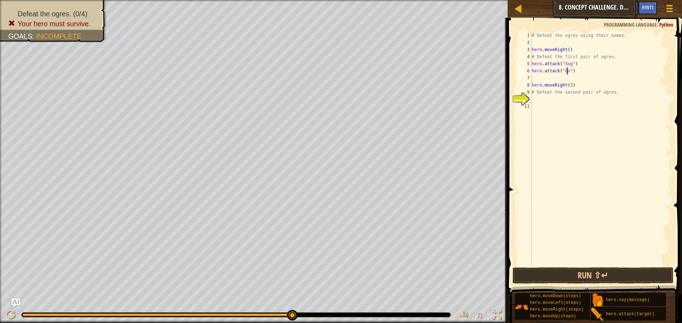
scroll to position [3, 3]
click at [606, 277] on button "Run ⇧↵" at bounding box center [592, 276] width 161 height 16
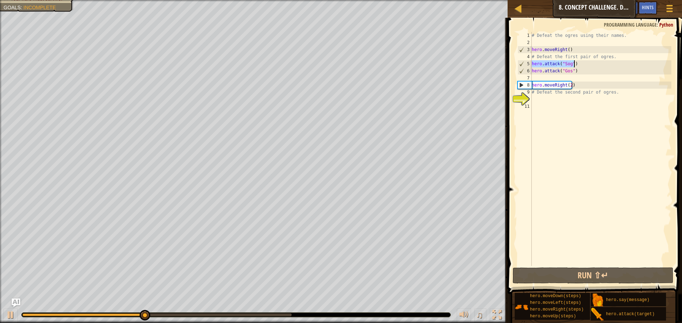
drag, startPoint x: 531, startPoint y: 64, endPoint x: 581, endPoint y: 66, distance: 50.1
click at [581, 66] on div "# Defeat the ogres using their names. hero . moveRight ( ) # Defeat the first p…" at bounding box center [600, 156] width 141 height 249
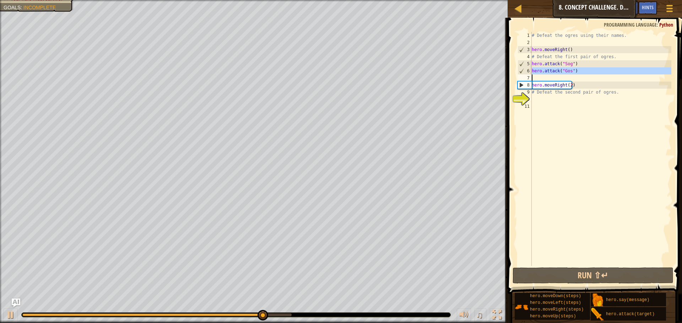
drag, startPoint x: 532, startPoint y: 71, endPoint x: 583, endPoint y: 75, distance: 50.9
click at [583, 75] on div "# Defeat the ogres using their names. hero . moveRight ( ) # Defeat the first p…" at bounding box center [600, 156] width 141 height 249
type textarea "hero.attack("Gos")"
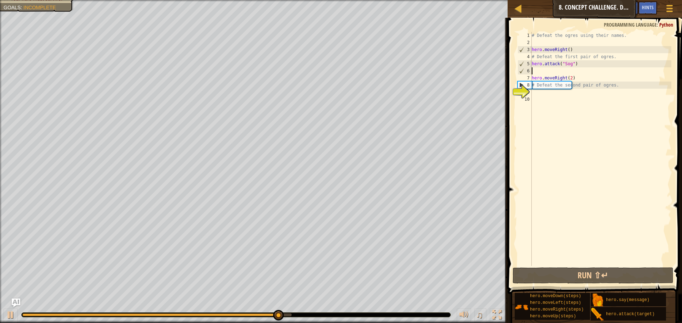
scroll to position [3, 0]
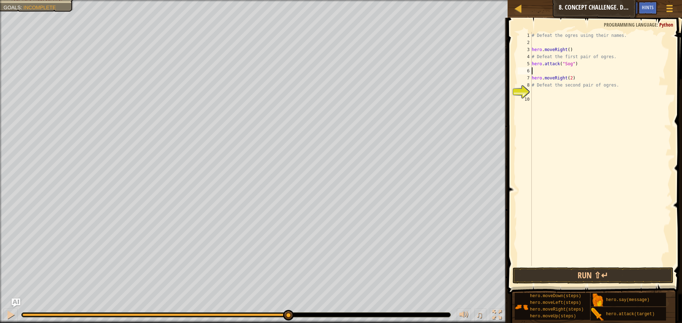
paste textarea "hero.attack("Sog")"
drag, startPoint x: 532, startPoint y: 77, endPoint x: 575, endPoint y: 78, distance: 43.3
click at [575, 78] on div "# Defeat the ogres using their names. hero . moveRight ( ) # Defeat the first p…" at bounding box center [600, 156] width 141 height 249
type textarea "hero.moveRight(2)"
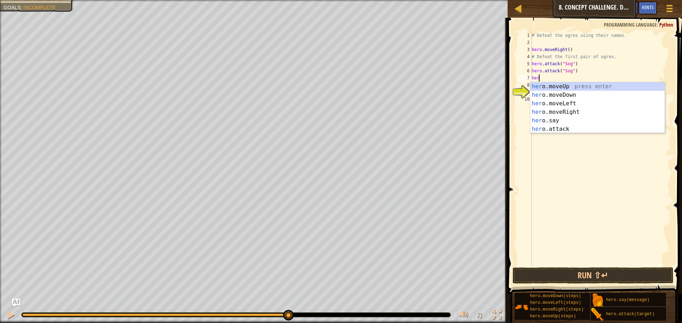
scroll to position [3, 0]
click at [539, 127] on div "her o.moveUp press enter her o.moveDown press enter her o.moveLeft press enter …" at bounding box center [597, 116] width 134 height 68
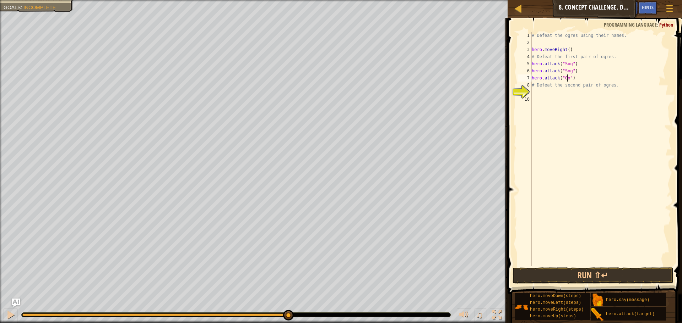
scroll to position [3, 3]
drag, startPoint x: 531, startPoint y: 78, endPoint x: 568, endPoint y: 75, distance: 37.0
click at [568, 75] on div "hero.attack("Gos") 1 2 3 4 5 6 7 8 9 10 # Defeat the ogres using their names. h…" at bounding box center [593, 149] width 155 height 234
paste textarea
paste textarea "hero.attack("Gos")"
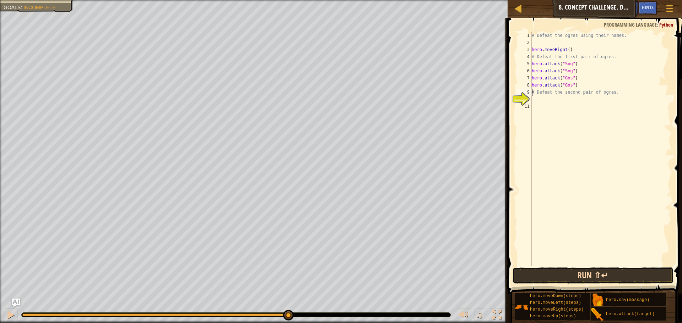
click at [575, 271] on button "Run ⇧↵" at bounding box center [592, 276] width 161 height 16
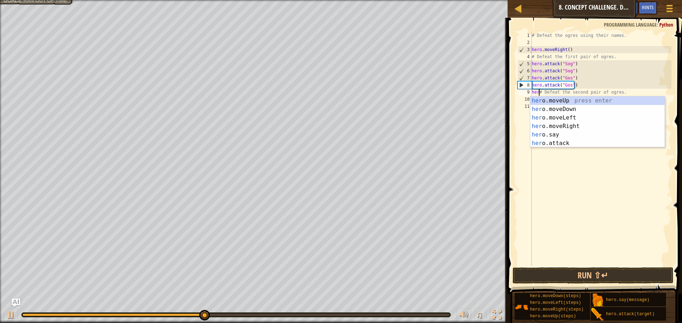
scroll to position [3, 1]
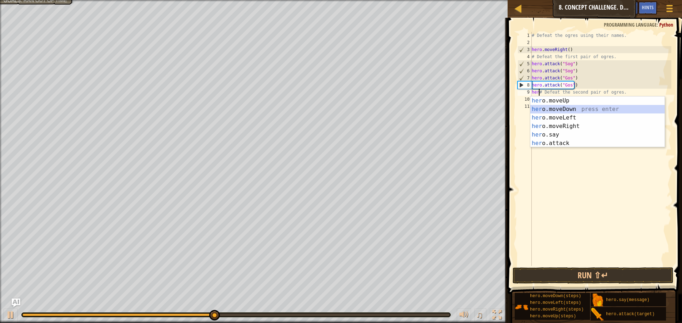
click at [570, 107] on div "her o.moveUp press enter her o.moveDown press enter her o.moveLeft press enter …" at bounding box center [597, 131] width 134 height 68
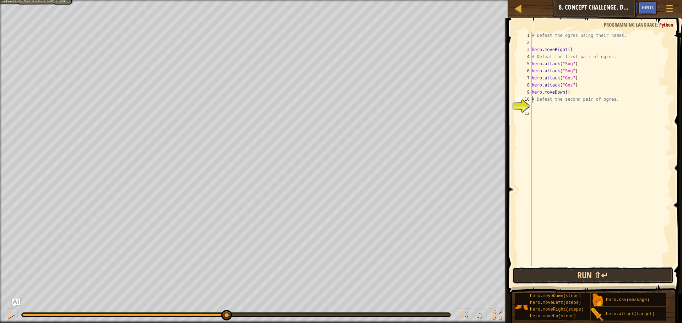
click at [587, 275] on button "Run ⇧↵" at bounding box center [592, 276] width 161 height 16
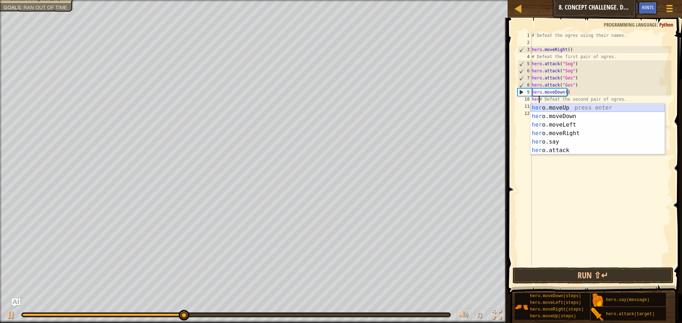
click at [566, 107] on div "her o.moveUp press enter her o.moveDown press enter her o.moveLeft press enter …" at bounding box center [597, 138] width 134 height 68
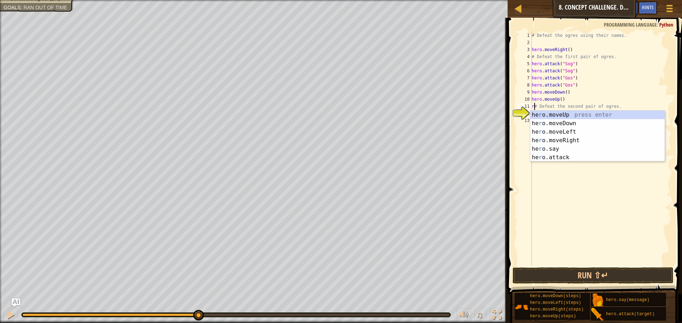
scroll to position [3, 0]
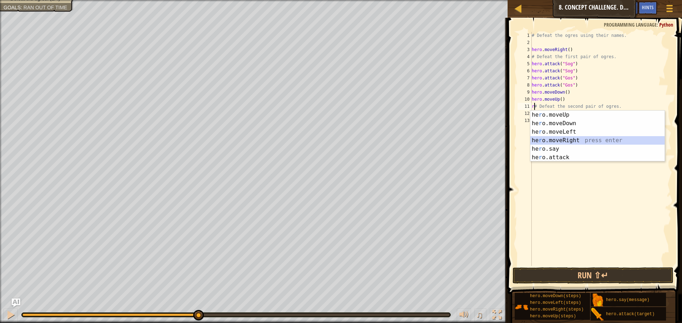
click at [557, 137] on div "he r o.moveUp press enter he r o.moveDown press enter he r o.moveLeft press ent…" at bounding box center [597, 145] width 134 height 68
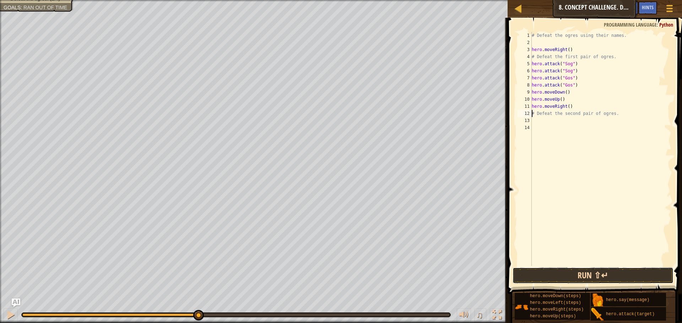
click at [600, 273] on button "Run ⇧↵" at bounding box center [592, 276] width 161 height 16
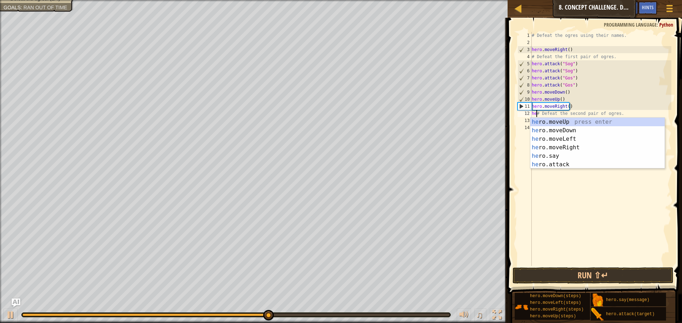
scroll to position [3, 1]
click at [566, 148] on div "he ro.moveUp press enter he ro.moveDown press enter he ro.moveLeft press enter …" at bounding box center [597, 152] width 134 height 68
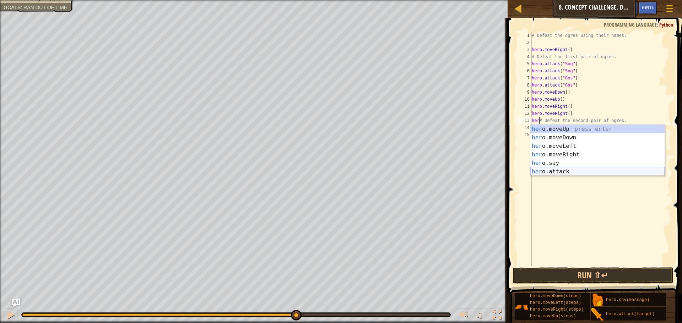
click at [566, 169] on div "her o.moveUp press enter her o.moveDown press enter her o.moveLeft press enter …" at bounding box center [597, 159] width 134 height 68
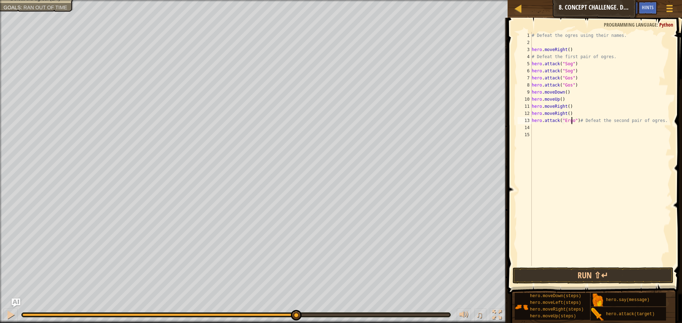
scroll to position [3, 4]
click at [575, 121] on div "# Defeat the ogres using their names. hero . moveRight ( ) # Defeat the first p…" at bounding box center [600, 156] width 141 height 249
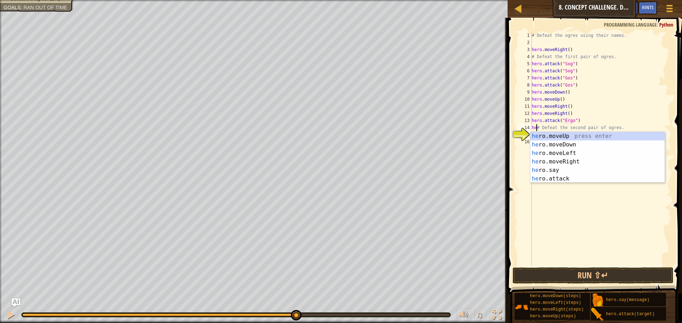
scroll to position [3, 1]
click at [564, 178] on div "he ro.moveUp press enter he ro.moveDown press enter he ro.moveLeft press enter …" at bounding box center [597, 166] width 134 height 68
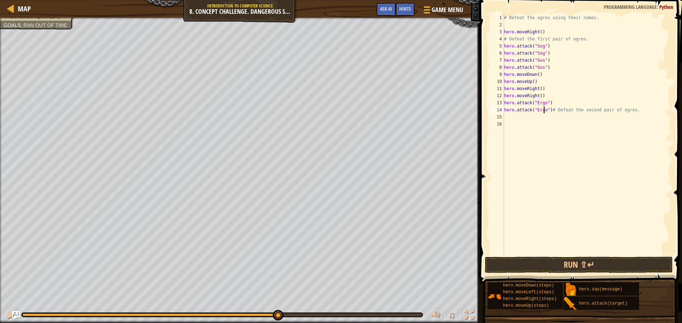
scroll to position [3, 3]
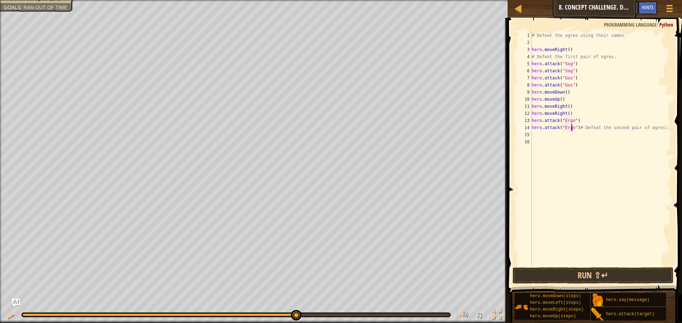
click at [576, 130] on div "# Defeat the ogres using their names. hero . moveRight ( ) # Defeat the first p…" at bounding box center [600, 156] width 141 height 249
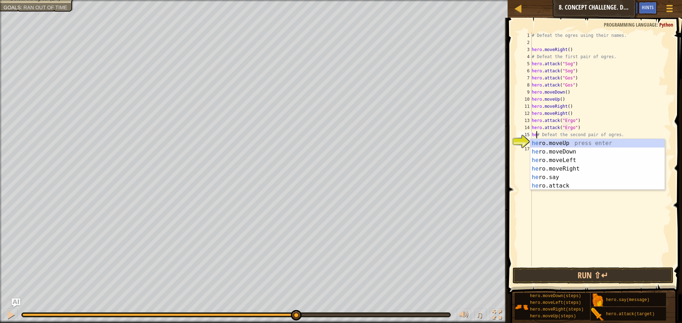
scroll to position [3, 1]
click at [562, 186] on div "her o.moveUp press enter her o.moveDown press enter her o.moveLeft press enter …" at bounding box center [597, 173] width 134 height 68
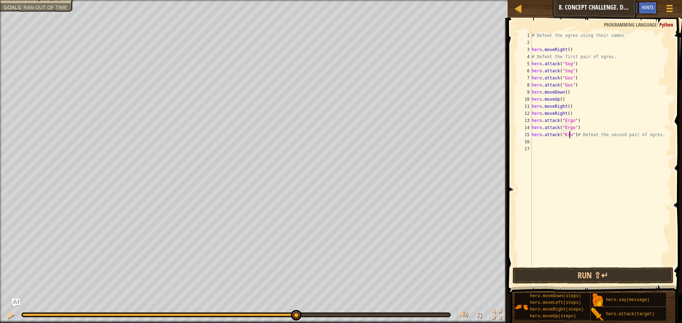
scroll to position [3, 3]
click at [572, 137] on div "# Defeat the ogres using their names. hero . moveRight ( ) # Defeat the first p…" at bounding box center [600, 156] width 141 height 249
click at [574, 136] on div "# Defeat the ogres using their names. hero . moveRight ( ) # Defeat the first p…" at bounding box center [600, 156] width 141 height 249
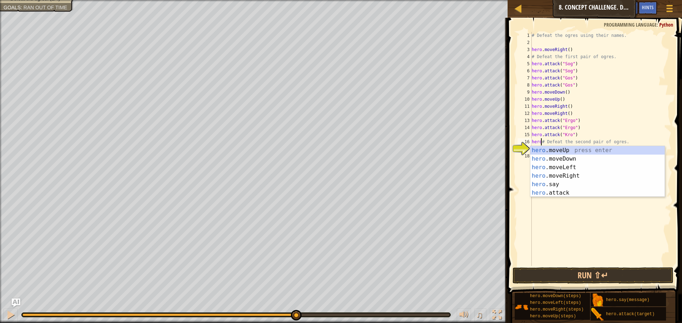
scroll to position [3, 1]
click at [584, 193] on div "hero .moveUp press enter hero .moveDown press enter hero .moveLeft press enter …" at bounding box center [597, 180] width 134 height 68
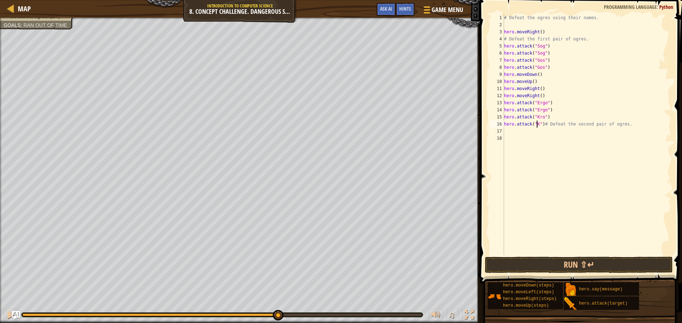
scroll to position [3, 3]
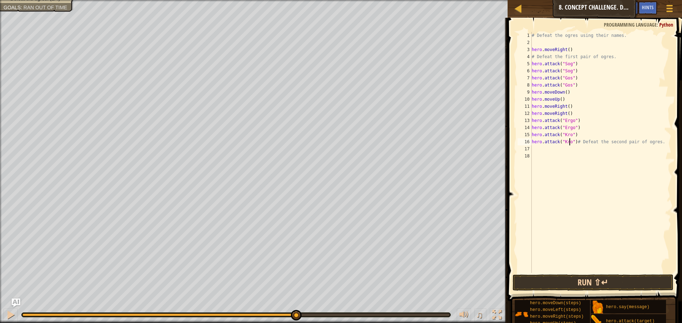
type textarea "hero.attack("Kro")# Defeat the second pair of ogres."
click at [606, 282] on button "Run ⇧↵" at bounding box center [592, 283] width 161 height 16
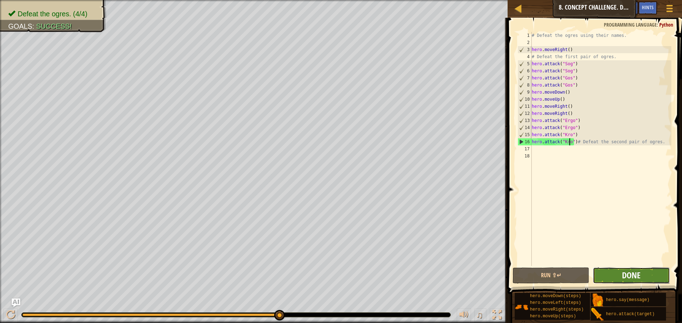
click at [623, 275] on span "Done" at bounding box center [631, 275] width 18 height 11
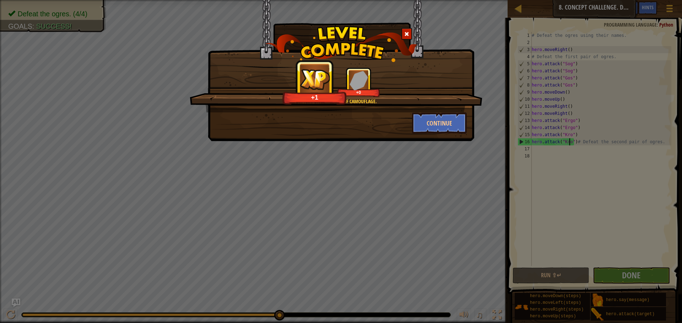
click at [470, 125] on div "Continue" at bounding box center [439, 123] width 66 height 21
click at [457, 126] on button "Continue" at bounding box center [439, 123] width 55 height 21
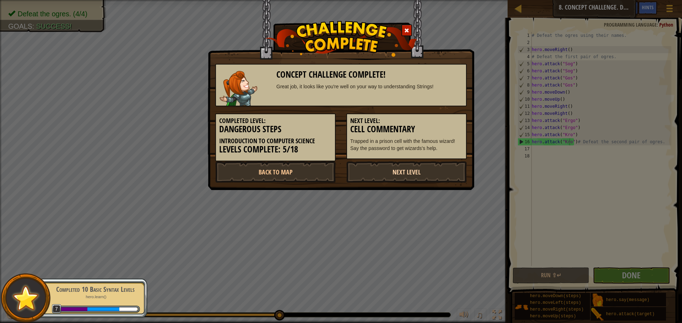
click at [391, 172] on link "Next Level" at bounding box center [406, 172] width 120 height 21
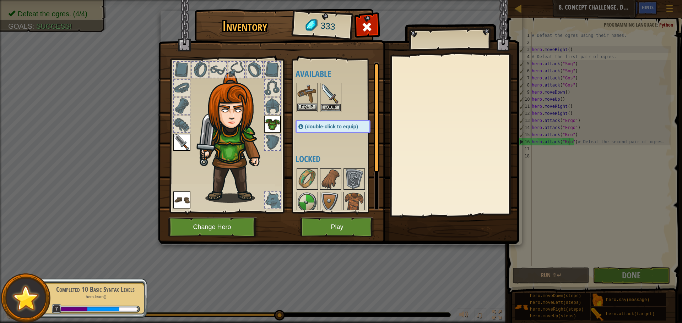
click at [311, 99] on img at bounding box center [307, 94] width 20 height 20
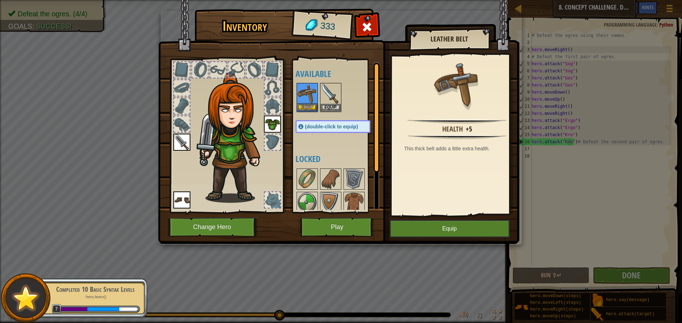
click at [311, 99] on img at bounding box center [307, 94] width 20 height 20
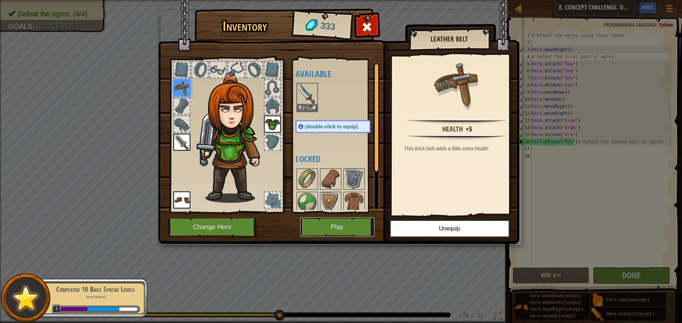
click at [345, 225] on button "Play" at bounding box center [337, 228] width 74 height 20
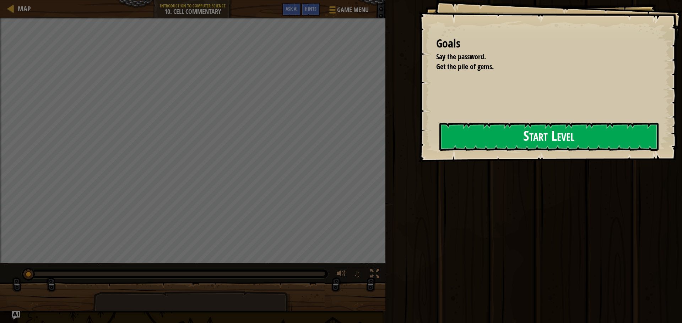
click at [456, 137] on button "Start Level" at bounding box center [548, 137] width 219 height 28
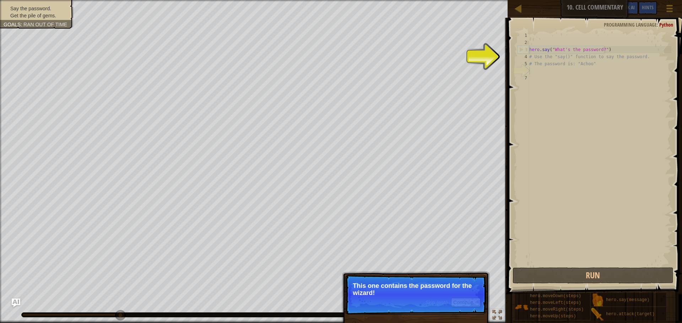
click at [430, 284] on p "This one contains the password for the wizard!" at bounding box center [416, 290] width 126 height 14
type textarea "hero.say("What's the password?")"
click at [536, 47] on div "hero . say ( "What's the password?" ) # Use the "say()" function to say the pas…" at bounding box center [599, 156] width 143 height 249
click at [532, 72] on div "hero . say ( "What's the password?" ) # Use the "say()" function to say the pas…" at bounding box center [599, 156] width 143 height 249
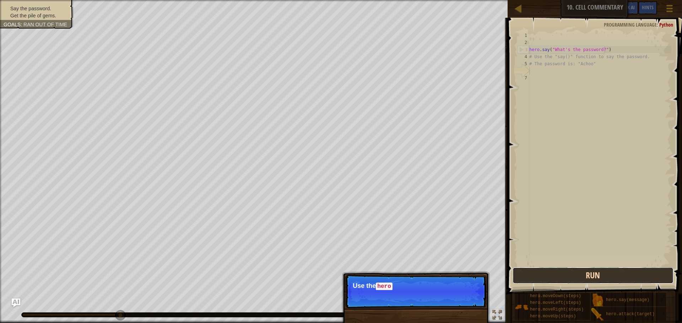
click at [550, 272] on button "Run" at bounding box center [592, 276] width 161 height 16
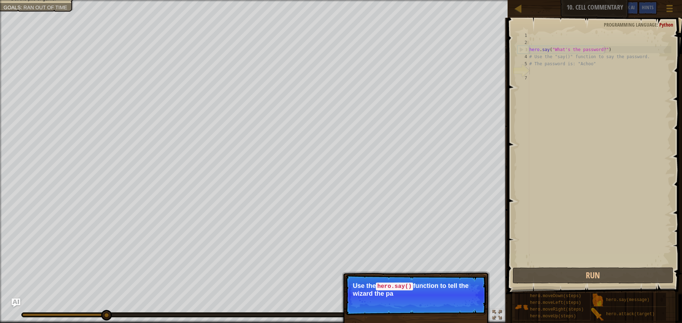
click at [415, 290] on p "Use the hero.say() function to tell the wizard the pa" at bounding box center [416, 290] width 126 height 15
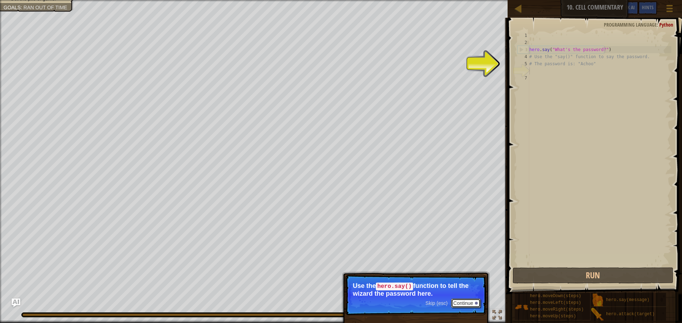
click at [459, 302] on button "Continue" at bounding box center [465, 303] width 29 height 9
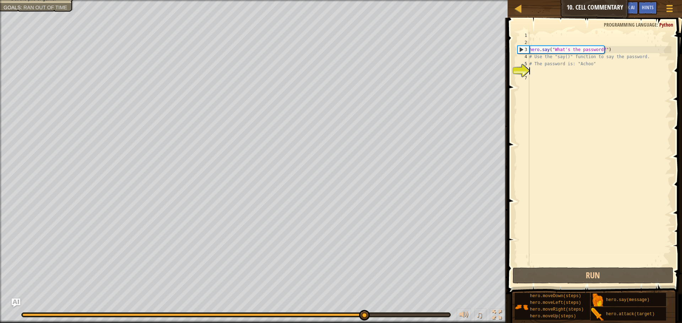
scroll to position [3, 0]
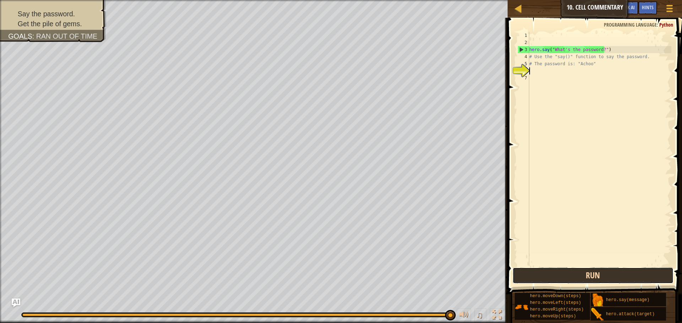
click at [585, 281] on button "Run" at bounding box center [592, 276] width 161 height 16
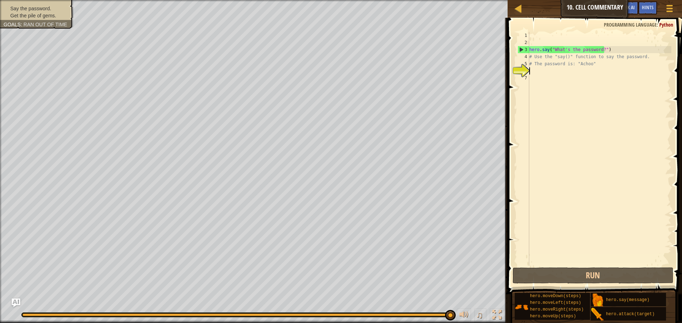
click at [67, 12] on li "Get the pile of gems." at bounding box center [36, 15] width 65 height 7
click at [557, 71] on div "hero . say ( "What's the password?" ) # Use the "say()" function to say the pas…" at bounding box center [599, 156] width 143 height 249
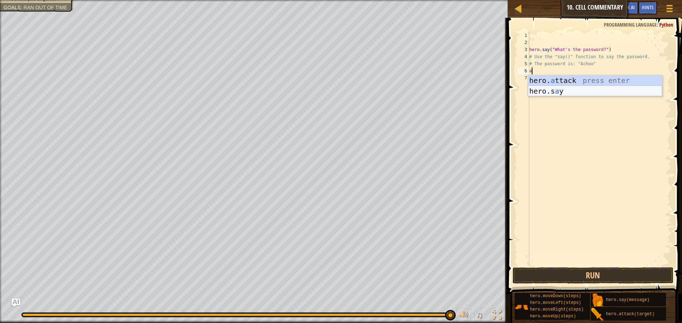
click at [565, 89] on div "hero. a ttack press enter hero.s a y press enter" at bounding box center [595, 96] width 134 height 43
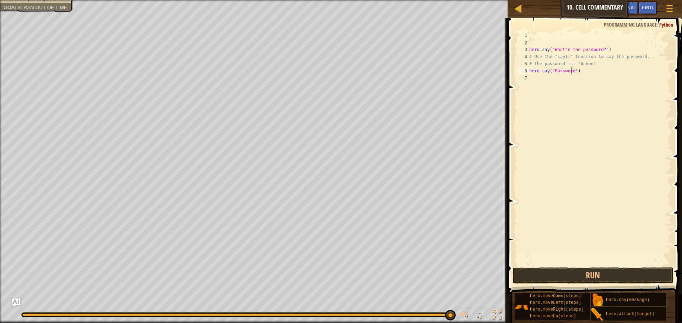
scroll to position [3, 4]
click at [626, 274] on button "Run" at bounding box center [592, 276] width 161 height 16
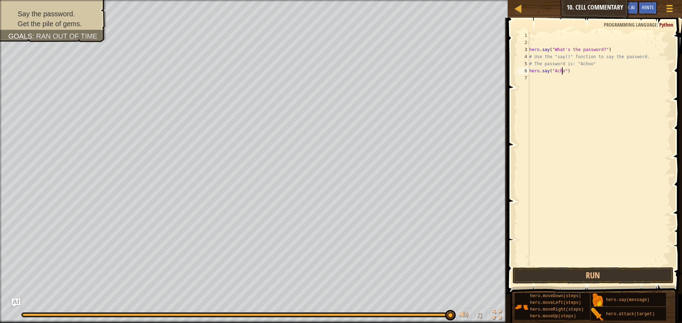
scroll to position [3, 3]
type textarea "hero.say("Achoo")"
click at [556, 275] on button "Run" at bounding box center [592, 276] width 161 height 16
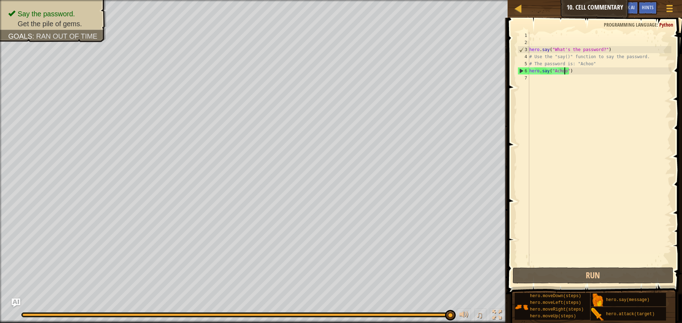
click at [551, 81] on div "hero . say ( "What's the password?" ) # Use the "say()" function to say the pas…" at bounding box center [599, 156] width 143 height 249
type textarea "l"
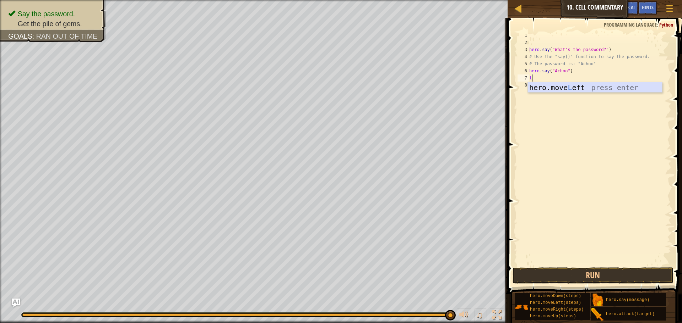
click at [567, 85] on div "hero.move L eft press enter" at bounding box center [595, 98] width 134 height 32
click at [581, 273] on button "Run" at bounding box center [592, 276] width 161 height 16
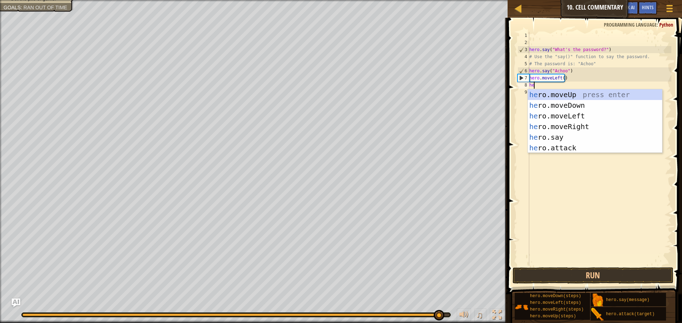
type textarea "her"
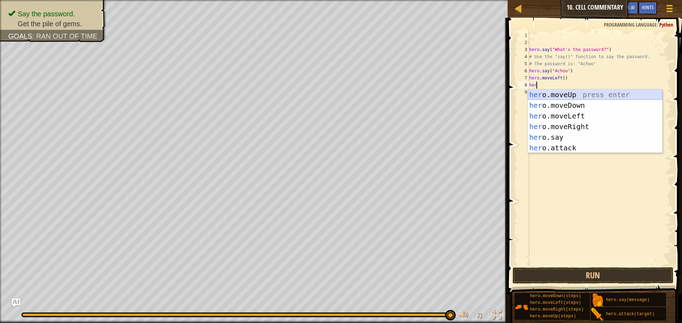
click at [571, 92] on div "her o.moveUp press enter her o.moveDown press enter her o.moveLeft press enter …" at bounding box center [595, 131] width 134 height 85
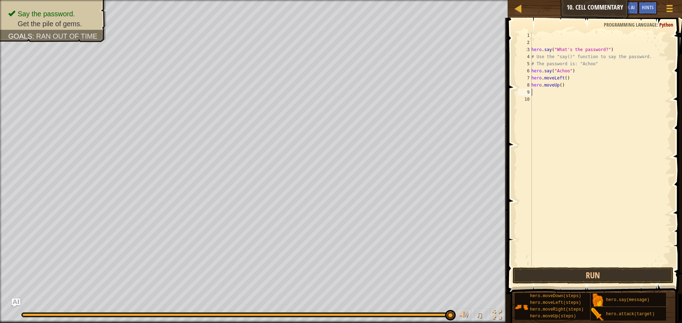
scroll to position [3, 0]
click at [567, 272] on button "Run" at bounding box center [592, 276] width 161 height 16
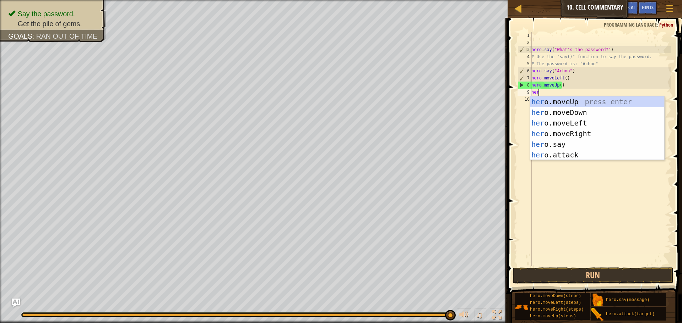
type textarea "her"
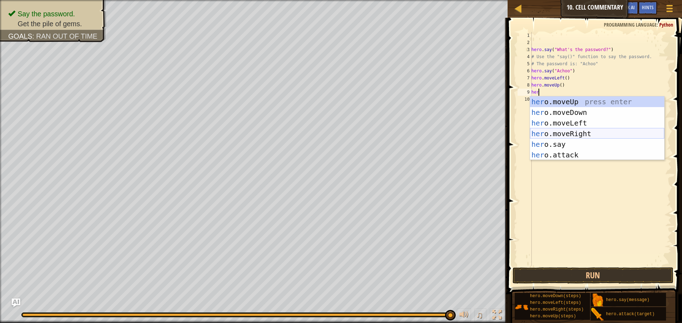
click at [577, 132] on div "her o.moveUp press enter her o.moveDown press enter her o.moveLeft press enter …" at bounding box center [597, 139] width 134 height 85
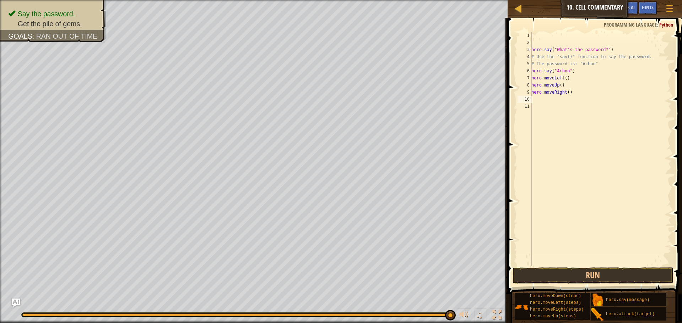
scroll to position [3, 0]
click at [592, 281] on button "Run" at bounding box center [592, 276] width 161 height 16
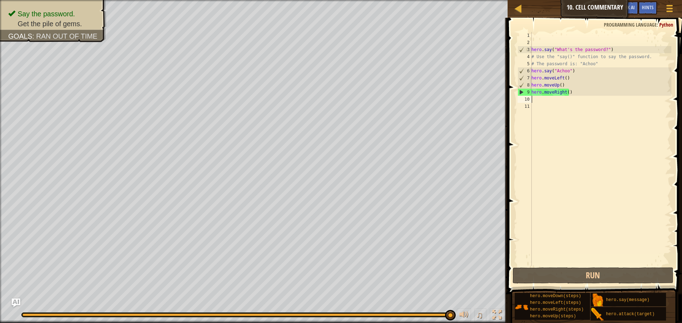
type textarea "g"
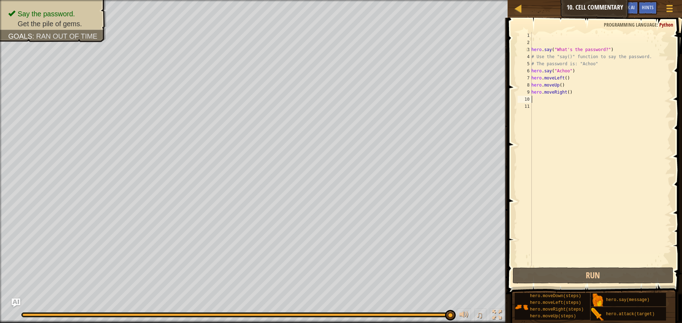
type textarea "h"
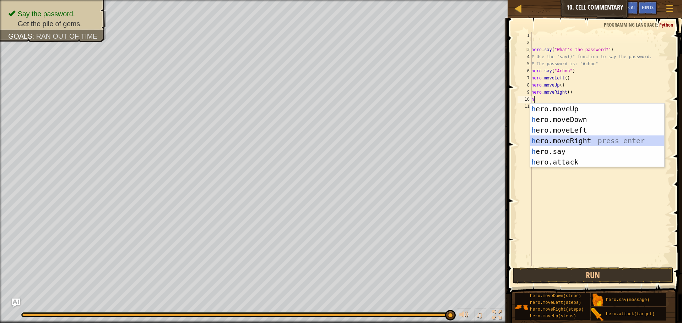
click at [627, 139] on div "h ero.moveUp press enter h ero.moveDown press enter h ero.moveLeft press enter …" at bounding box center [597, 146] width 134 height 85
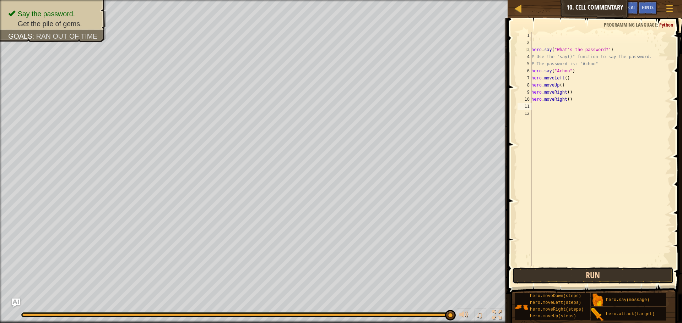
click at [619, 275] on button "Run" at bounding box center [592, 276] width 161 height 16
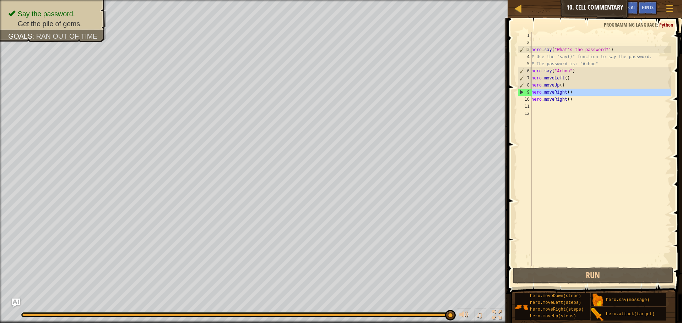
click at [519, 92] on div "9" at bounding box center [525, 92] width 14 height 7
click at [522, 91] on div "9" at bounding box center [525, 92] width 14 height 7
type textarea "hero.moveRight()"
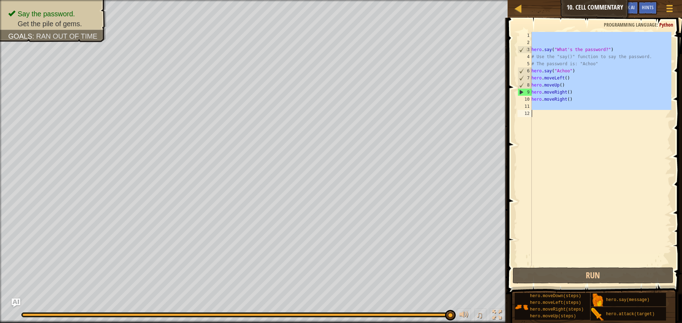
click at [522, 91] on div "9" at bounding box center [525, 92] width 14 height 7
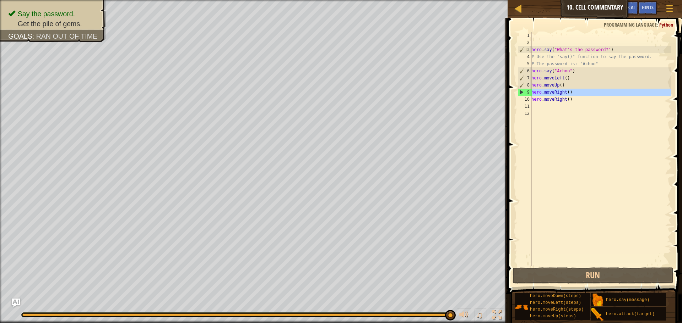
click at [522, 91] on div "9" at bounding box center [525, 92] width 14 height 7
click at [457, 304] on div "Say the password. Get the pile of gems. Goals : Ran out of time ♫ Anya 88 x: 11…" at bounding box center [341, 161] width 682 height 323
click at [454, 315] on div "♫" at bounding box center [478, 316] width 51 height 15
click at [457, 314] on button at bounding box center [464, 316] width 14 height 15
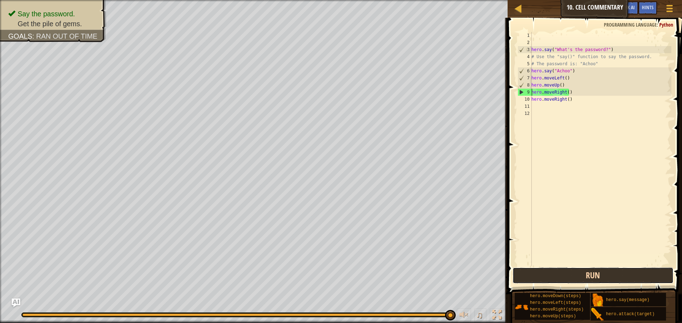
click at [596, 278] on button "Run" at bounding box center [592, 276] width 161 height 16
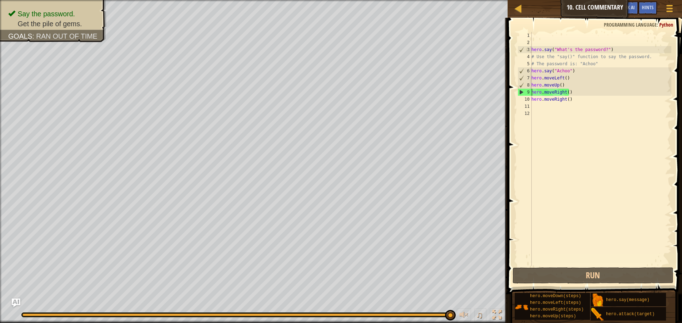
click at [581, 100] on div "hero . say ( "What's the password?" ) # Use the "say()" function to say the pas…" at bounding box center [600, 156] width 141 height 249
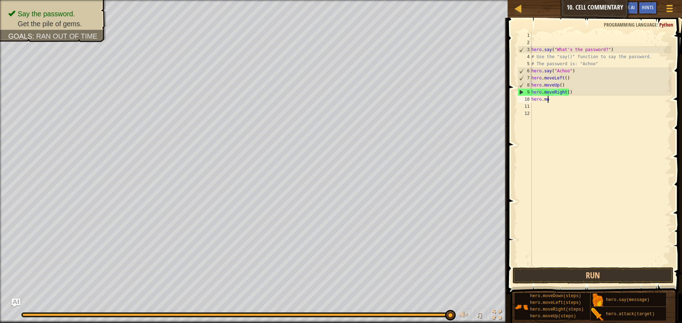
type textarea "h"
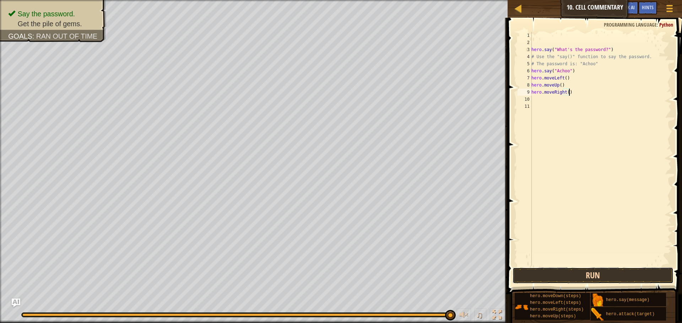
click at [608, 277] on button "Run" at bounding box center [592, 276] width 161 height 16
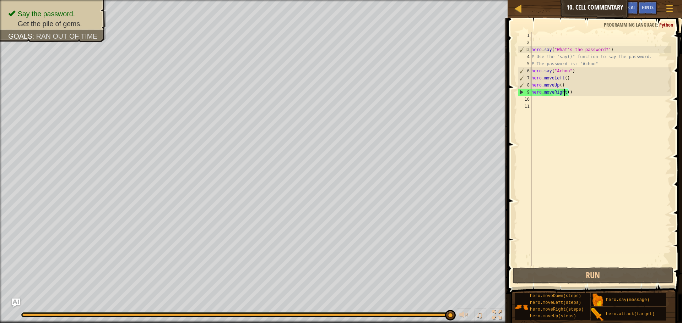
click at [565, 92] on div "hero . say ( "What's the password?" ) # Use the "say()" function to say the pas…" at bounding box center [600, 156] width 141 height 249
click at [566, 91] on div "hero . say ( "What's the password?" ) # Use the "say()" function to say the pas…" at bounding box center [600, 156] width 141 height 249
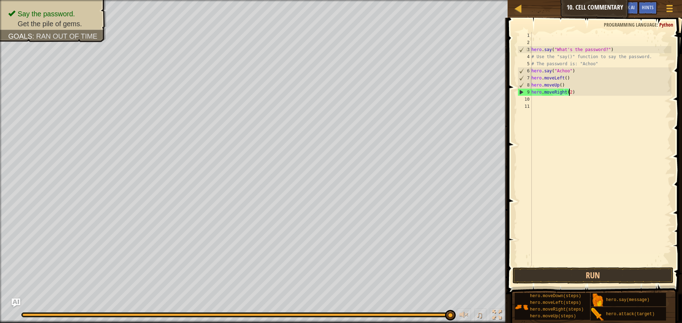
scroll to position [3, 3]
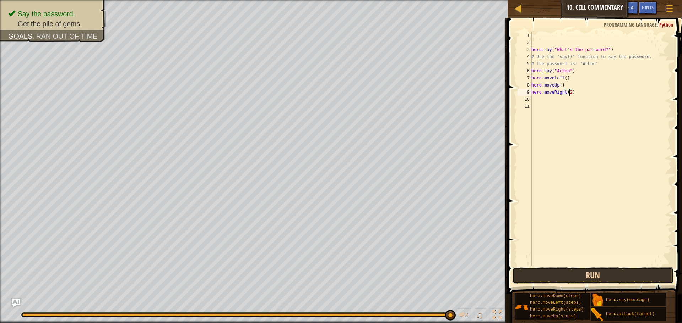
click at [592, 274] on button "Run" at bounding box center [592, 276] width 161 height 16
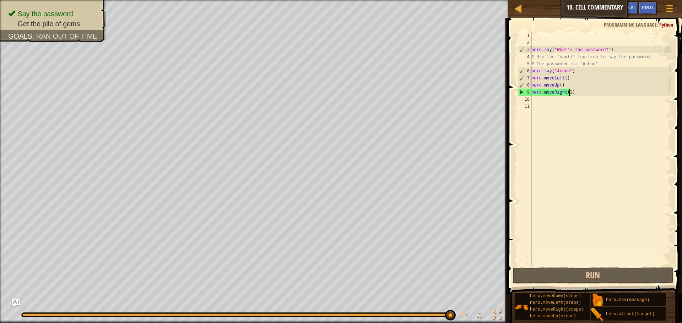
click at [520, 92] on div "9" at bounding box center [525, 92] width 14 height 7
type textarea "hero.moveRight(2)"
click at [520, 92] on div "9" at bounding box center [525, 92] width 14 height 7
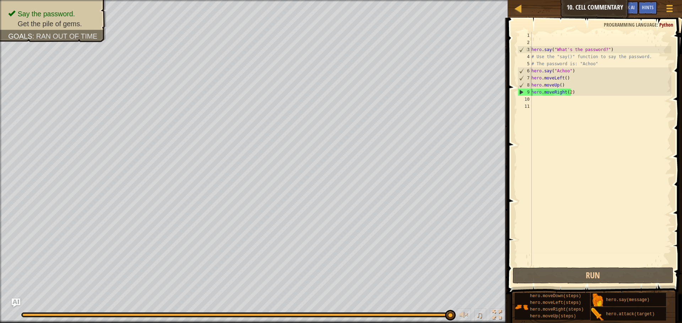
click at [572, 90] on div "hero . say ( "What's the password?" ) # Use the "say()" function to say the pas…" at bounding box center [600, 156] width 141 height 249
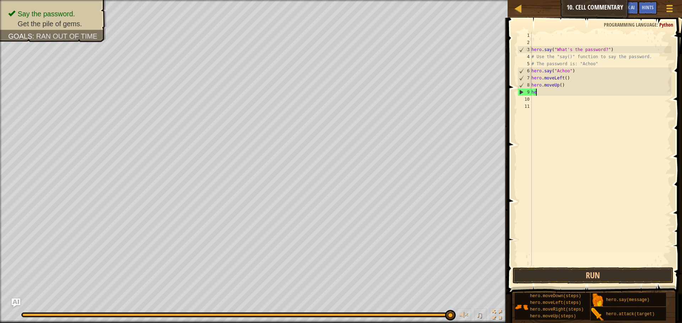
type textarea "h"
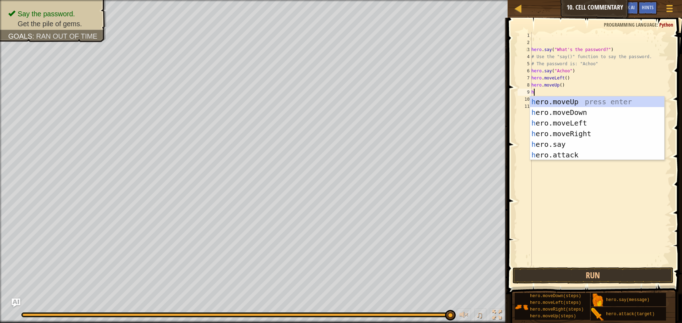
type textarea "he"
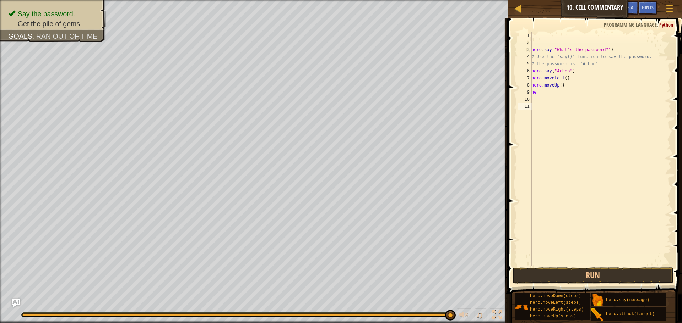
drag, startPoint x: 582, startPoint y: 168, endPoint x: 579, endPoint y: 158, distance: 10.0
click at [582, 169] on div "hero . say ( "What's the password?" ) # Use the "say()" function to say the pas…" at bounding box center [600, 156] width 141 height 249
click at [574, 86] on div "hero . say ( "What's the password?" ) # Use the "say()" function to say the pas…" at bounding box center [600, 156] width 141 height 249
type textarea "h"
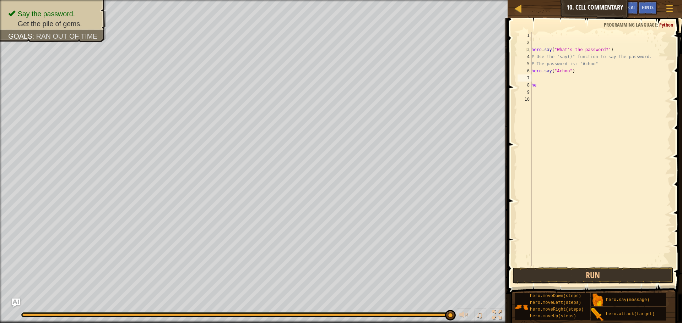
click at [567, 84] on div "hero . say ( "What's the password?" ) # Use the "say()" function to say the pas…" at bounding box center [600, 156] width 141 height 249
type textarea "h"
click at [563, 81] on div "hero . say ( "What's the password?" ) # Use the "say()" function to say the pas…" at bounding box center [600, 156] width 141 height 249
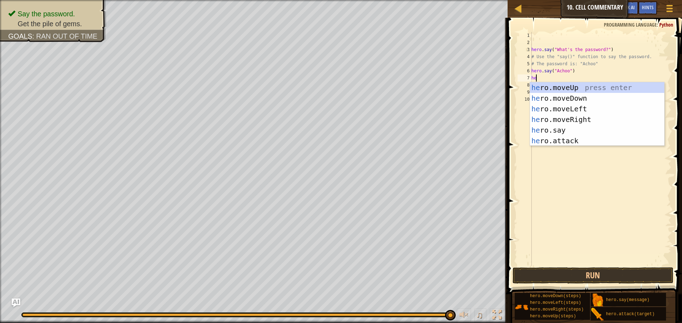
type textarea "her"
click at [568, 84] on div "her o.moveUp press enter her o.moveDown press enter her o.moveLeft press enter …" at bounding box center [597, 124] width 134 height 85
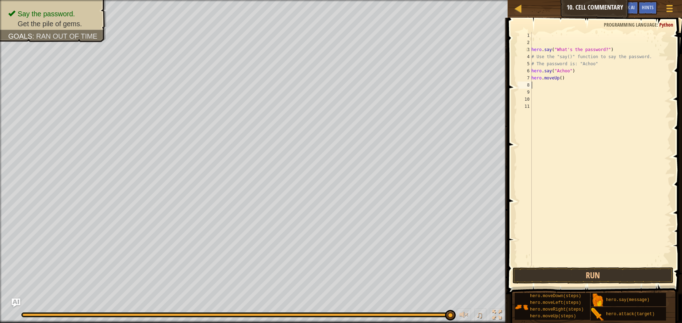
click at [559, 78] on div "hero . say ( "What's the password?" ) # Use the "say()" function to say the pas…" at bounding box center [600, 156] width 141 height 249
type textarea "hero.moveUp(2)"
click at [603, 272] on button "Run" at bounding box center [592, 276] width 161 height 16
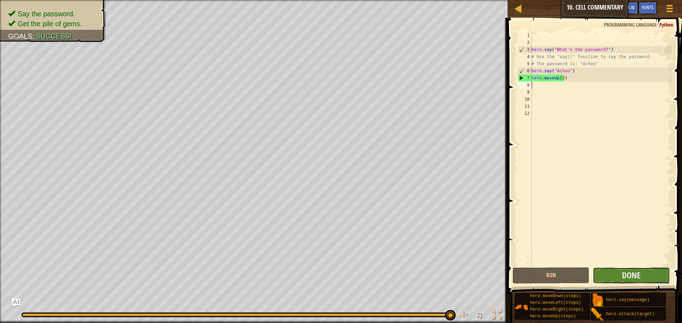
click at [652, 275] on button "Done" at bounding box center [630, 276] width 77 height 16
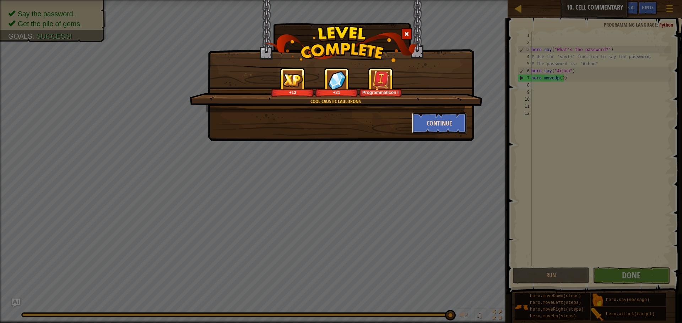
click at [450, 127] on button "Continue" at bounding box center [439, 123] width 55 height 21
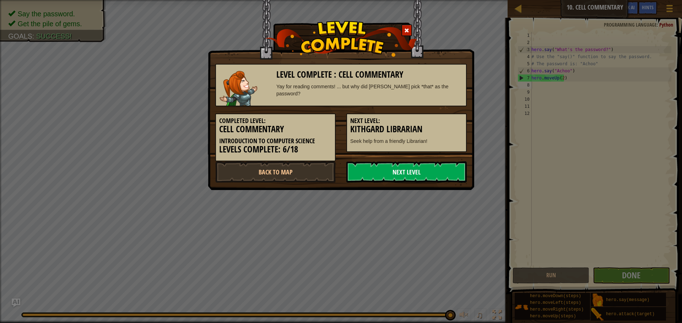
click at [402, 166] on link "Next Level" at bounding box center [406, 172] width 120 height 21
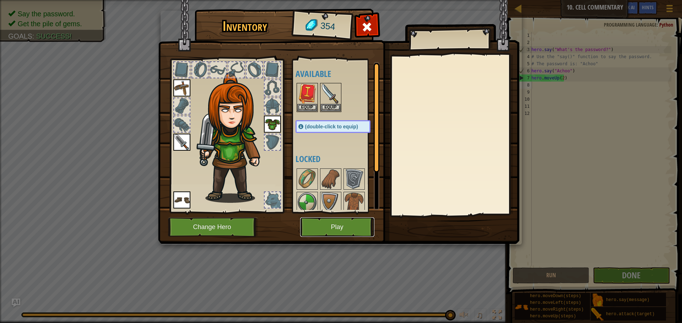
click at [335, 229] on button "Play" at bounding box center [337, 228] width 74 height 20
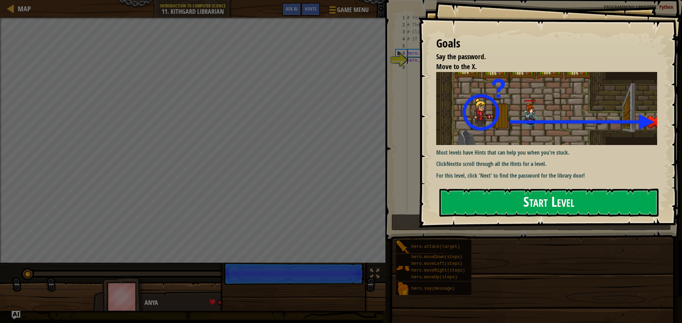
click at [483, 202] on button "Start Level" at bounding box center [548, 203] width 219 height 28
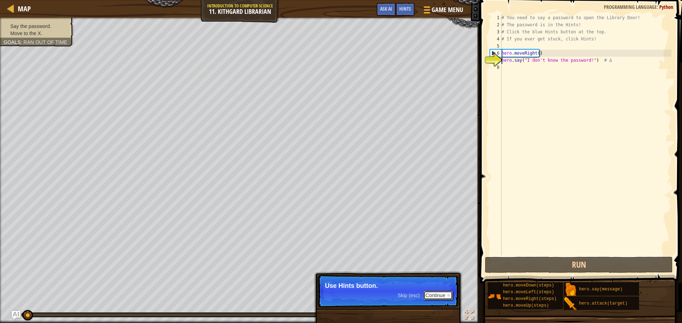
click at [429, 291] on button "Continue" at bounding box center [437, 295] width 29 height 9
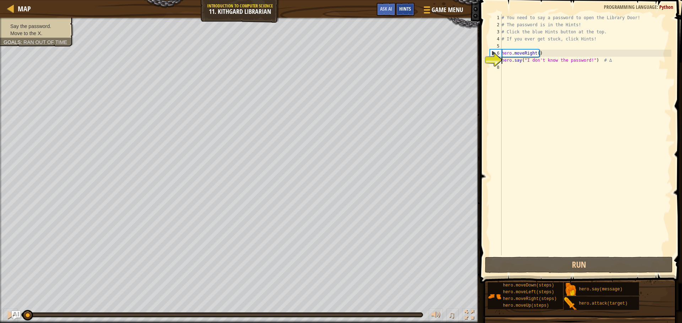
click at [407, 7] on span "Hints" at bounding box center [405, 8] width 12 height 7
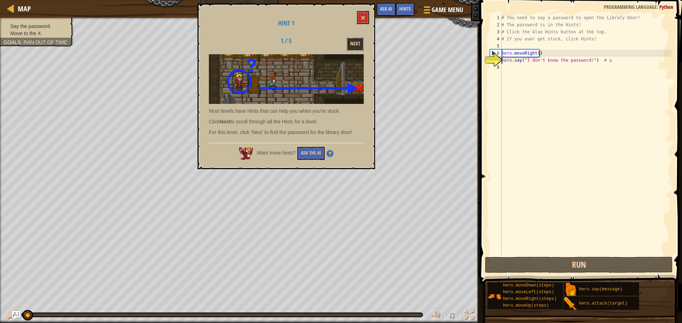
click at [357, 40] on button "Next" at bounding box center [354, 44] width 17 height 13
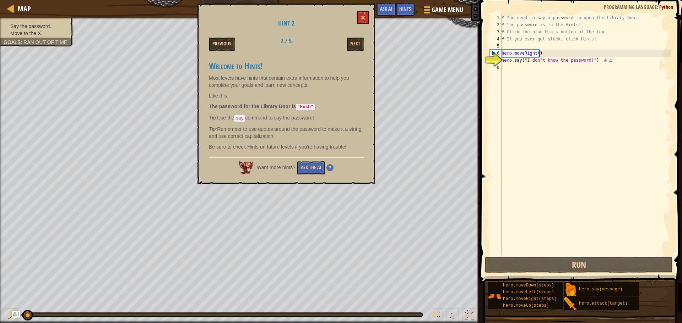
drag, startPoint x: 300, startPoint y: 103, endPoint x: 322, endPoint y: 108, distance: 22.4
click at [322, 108] on p "The password for the Library Door is "Hush" ." at bounding box center [286, 107] width 155 height 8
click at [588, 60] on div "# You need to say a password to open the Library Door! # The password is in the…" at bounding box center [585, 142] width 171 height 256
click at [584, 60] on div "# You need to say a password to open the Library Door! # The password is in the…" at bounding box center [585, 142] width 171 height 256
click at [361, 14] on button at bounding box center [363, 17] width 12 height 13
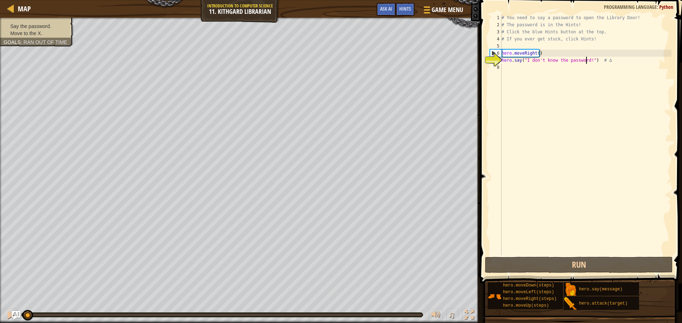
click at [585, 61] on div "# You need to say a password to open the Library Door! # The password is in the…" at bounding box center [585, 142] width 171 height 256
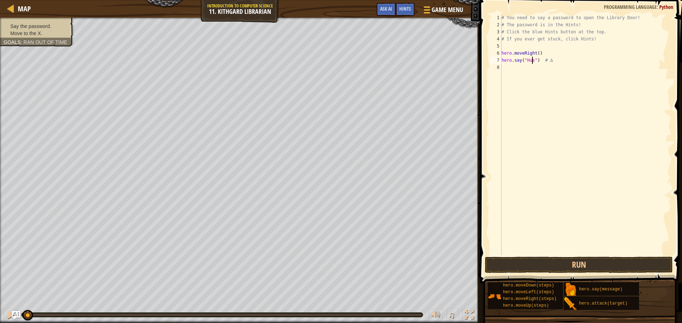
scroll to position [3, 2]
type textarea "hero.say("Hush") # ∆"
click at [563, 268] on button "Run" at bounding box center [579, 265] width 188 height 16
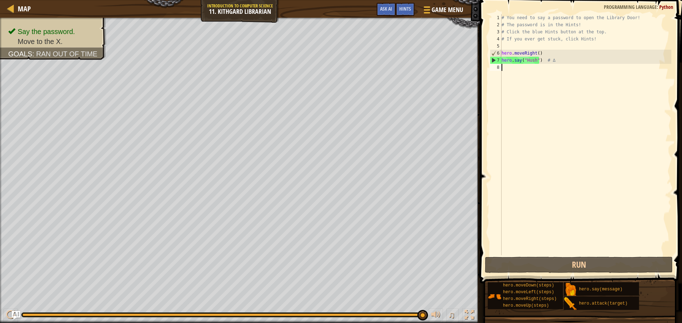
click at [520, 69] on div "# You need to say a password to open the Library Door! # The password is in the…" at bounding box center [585, 142] width 171 height 256
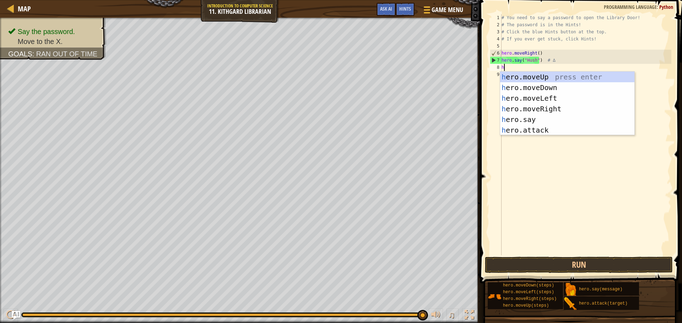
type textarea "he"
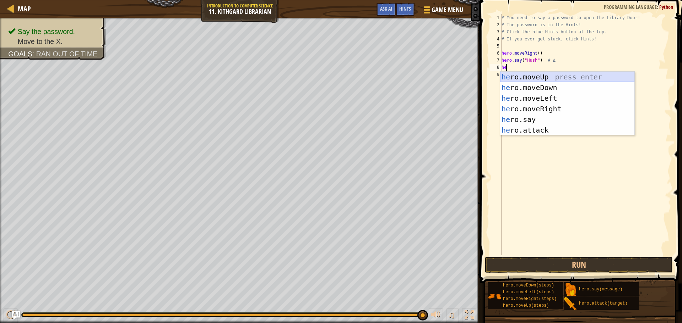
click at [526, 79] on div "he ro.moveUp press enter he ro.moveDown press enter he ro.moveLeft press enter …" at bounding box center [567, 114] width 134 height 85
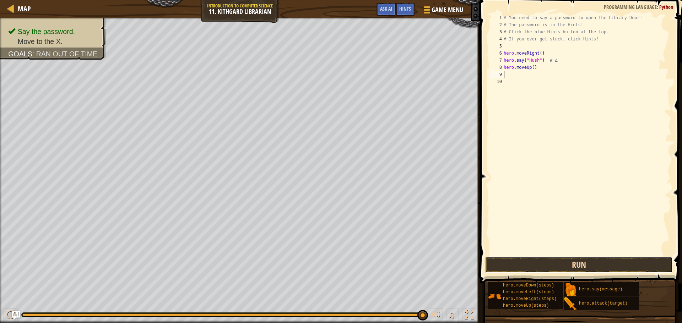
click at [579, 262] on button "Run" at bounding box center [579, 265] width 188 height 16
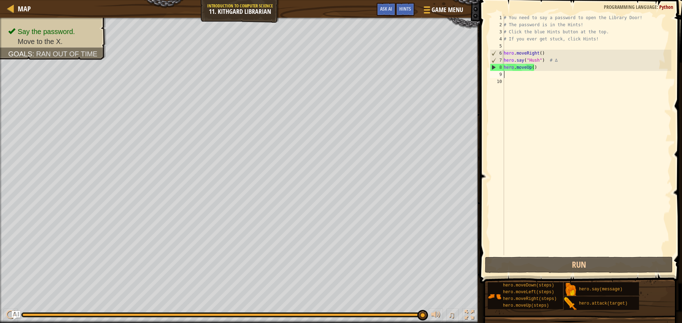
click at [536, 67] on div "# You need to say a password to open the Library Door! # The password is in the…" at bounding box center [586, 142] width 169 height 256
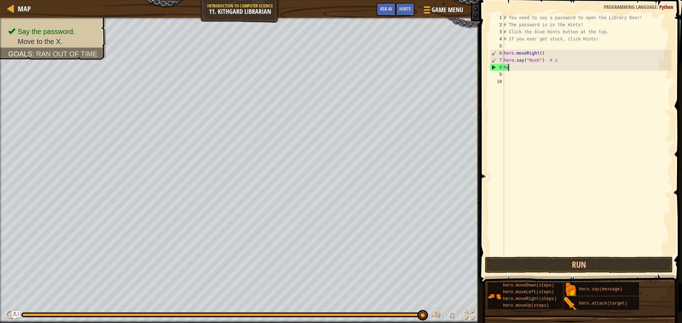
type textarea "h"
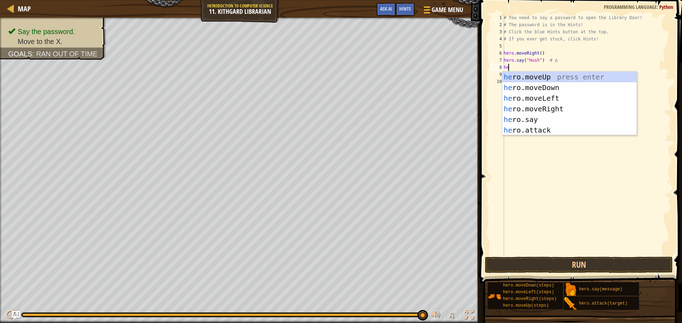
type textarea "her"
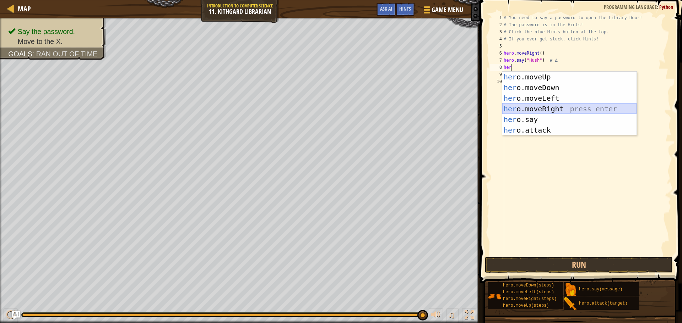
click at [555, 109] on div "her o.moveUp press enter her o.moveDown press enter her o.moveLeft press enter …" at bounding box center [569, 114] width 134 height 85
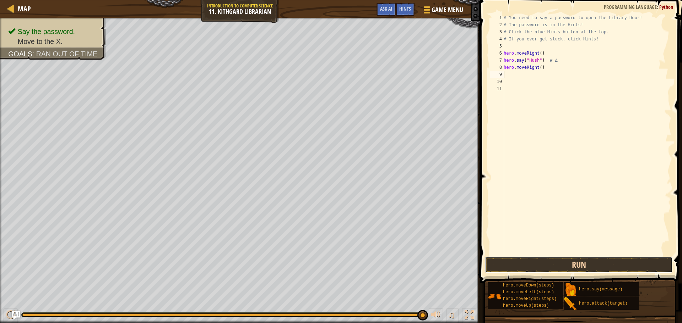
click at [564, 267] on button "Run" at bounding box center [579, 265] width 188 height 16
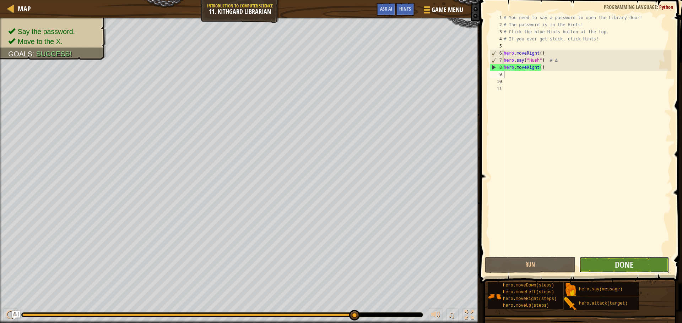
click at [652, 273] on button "Done" at bounding box center [624, 265] width 90 height 16
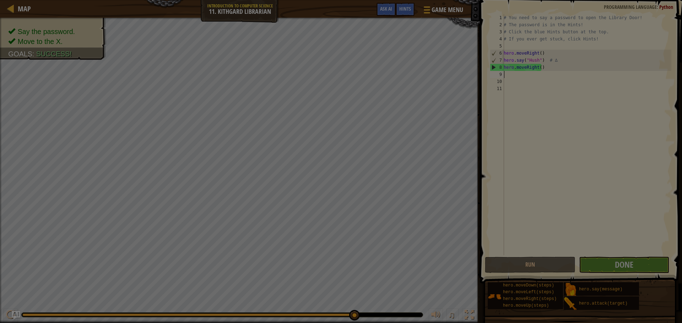
click at [650, 268] on div at bounding box center [341, 161] width 682 height 323
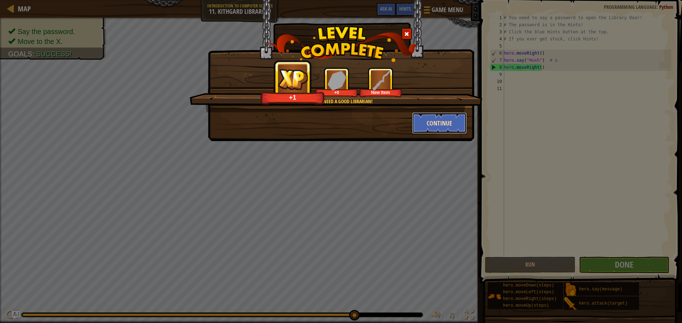
click at [427, 119] on button "Continue" at bounding box center [439, 123] width 55 height 21
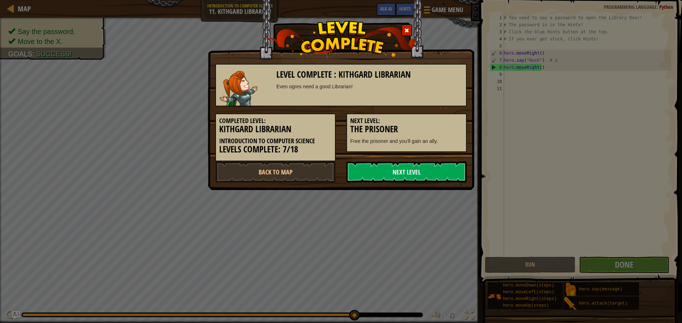
click at [420, 168] on link "Next Level" at bounding box center [406, 172] width 120 height 21
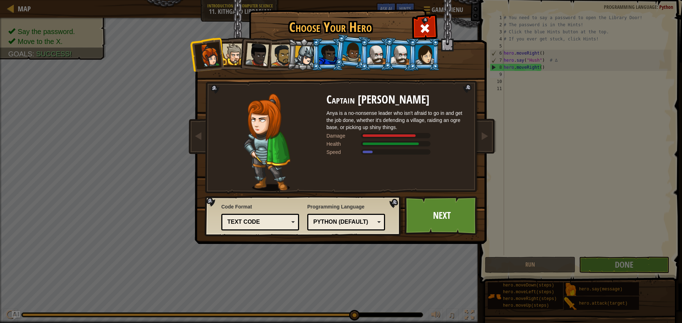
click at [234, 49] on div at bounding box center [233, 55] width 22 height 22
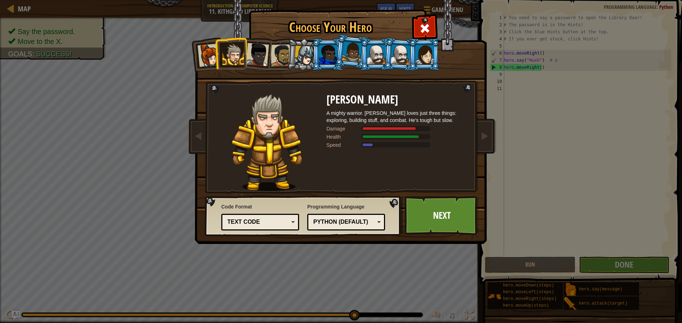
click at [206, 50] on div at bounding box center [208, 55] width 23 height 23
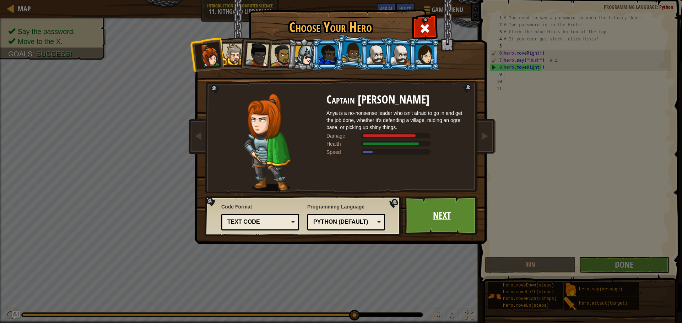
click at [439, 207] on link "Next" at bounding box center [441, 215] width 74 height 39
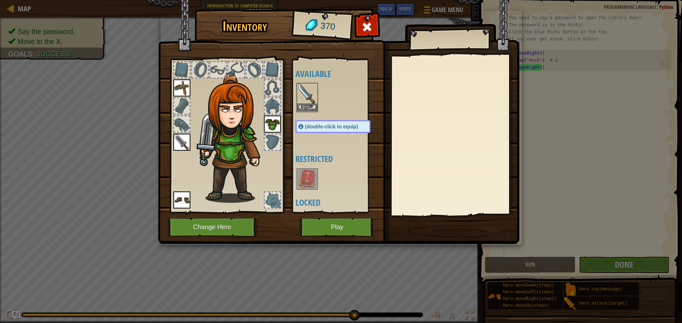
click at [310, 93] on img at bounding box center [307, 94] width 20 height 20
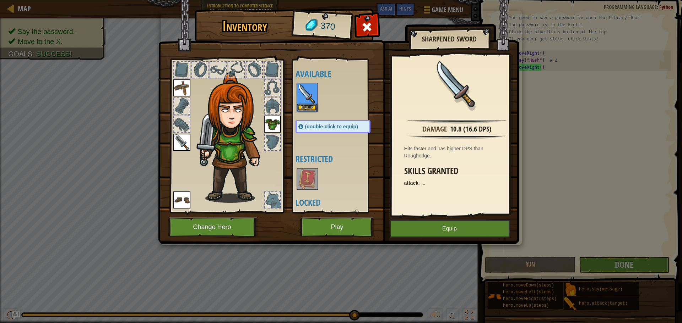
click at [309, 95] on img at bounding box center [307, 94] width 20 height 20
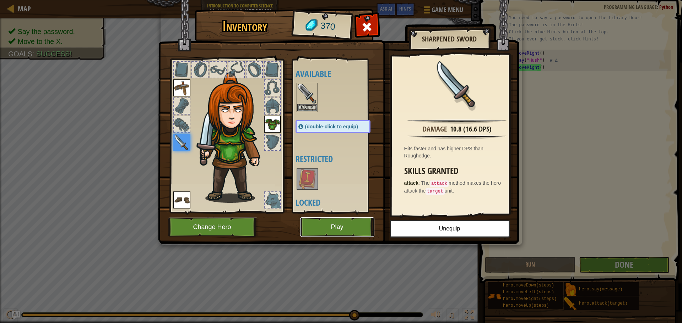
click at [342, 218] on button "Play" at bounding box center [337, 228] width 74 height 20
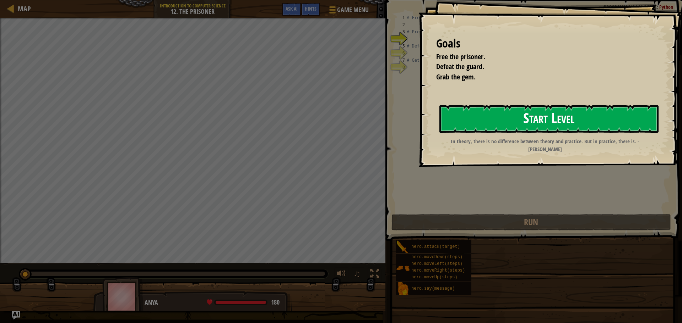
click at [458, 125] on button "Start Level" at bounding box center [548, 119] width 219 height 28
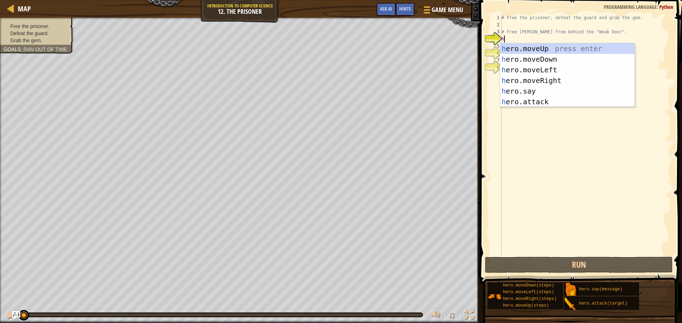
scroll to position [3, 0]
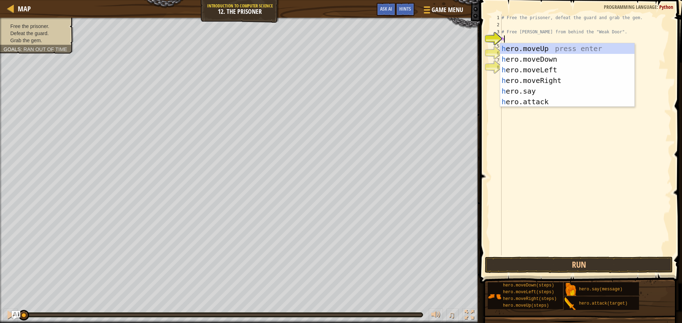
type textarea "her"
click at [529, 76] on div "her o.moveUp press enter her o.moveDown press enter her o.moveLeft press enter …" at bounding box center [567, 85] width 134 height 85
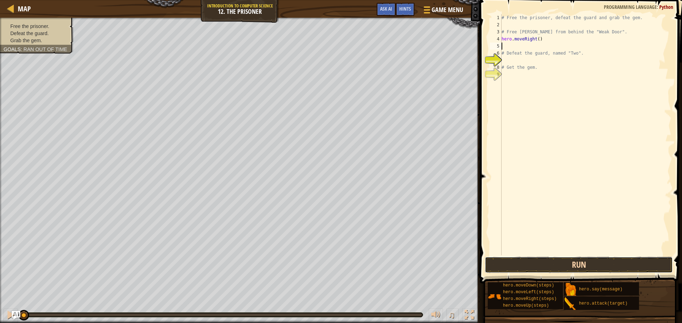
click at [547, 268] on button "Run" at bounding box center [579, 265] width 188 height 16
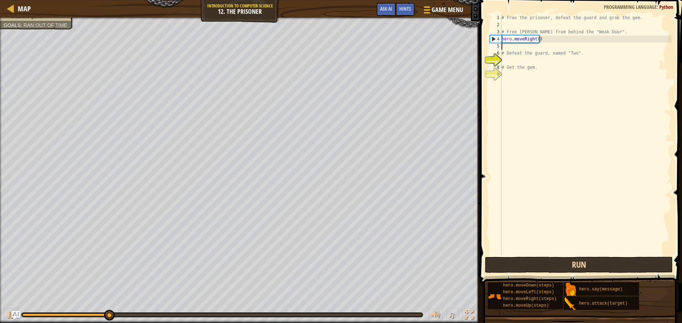
type textarea "h"
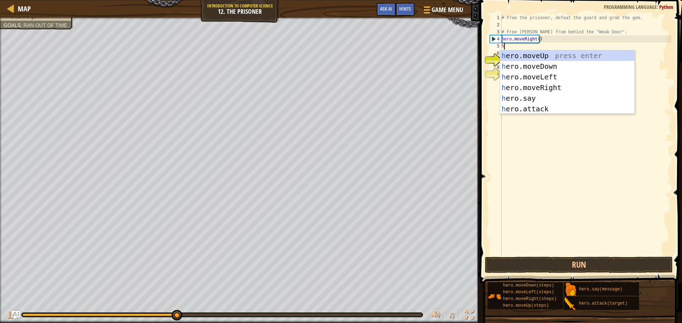
click at [523, 127] on div "# Free the prisoner, defeat the guard and grab the gem. # Free [PERSON_NAME] fr…" at bounding box center [585, 142] width 171 height 256
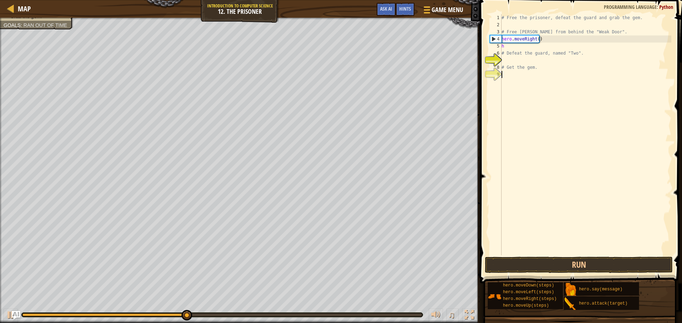
click at [513, 45] on div "# Free the prisoner, defeat the guard and grab the gem. # Free [PERSON_NAME] fr…" at bounding box center [585, 142] width 171 height 256
type textarea "h"
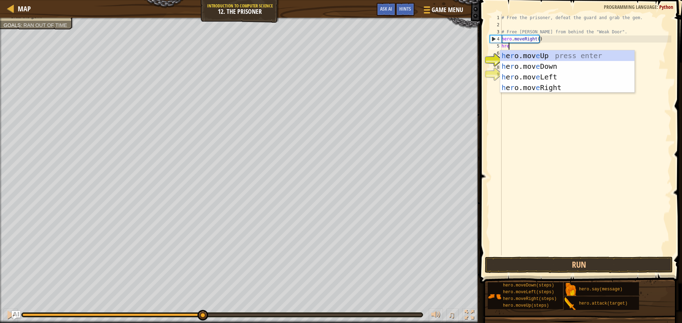
type textarea "hrer"
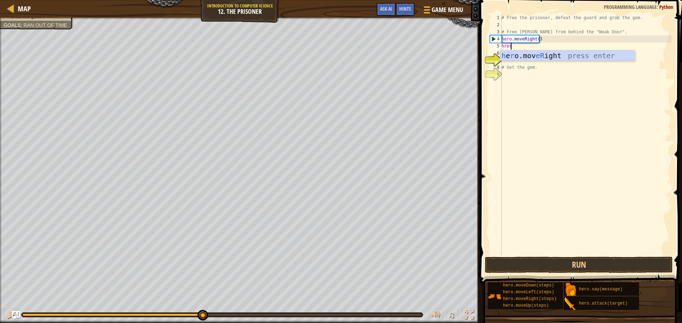
scroll to position [3, 0]
click at [569, 57] on div "h e r o.mov eR ight press enter" at bounding box center [567, 66] width 134 height 32
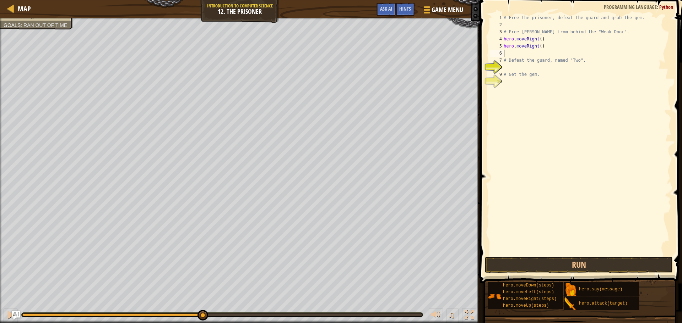
click at [538, 45] on div "# Free the prisoner, defeat the guard and grab the gem. # Free [PERSON_NAME] fr…" at bounding box center [586, 142] width 169 height 256
type textarea "hero.moveRight(3)"
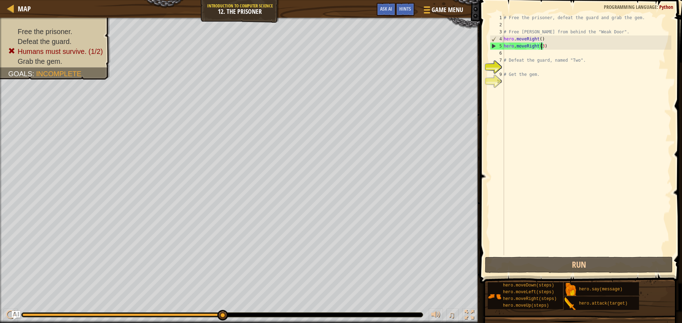
click at [544, 54] on div "# Free the prisoner, defeat the guard and grab the gem. # Free [PERSON_NAME] fr…" at bounding box center [586, 142] width 169 height 256
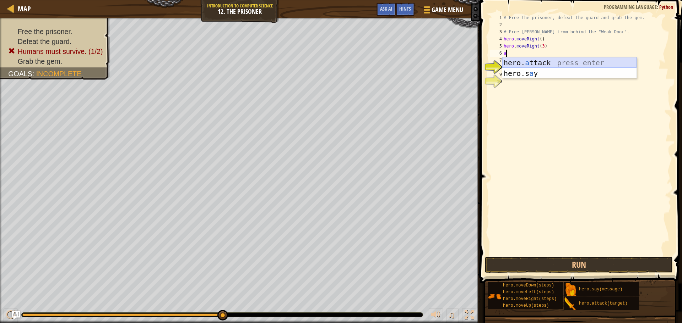
click at [548, 61] on div "hero. a ttack press enter hero.s a y press enter" at bounding box center [569, 79] width 134 height 43
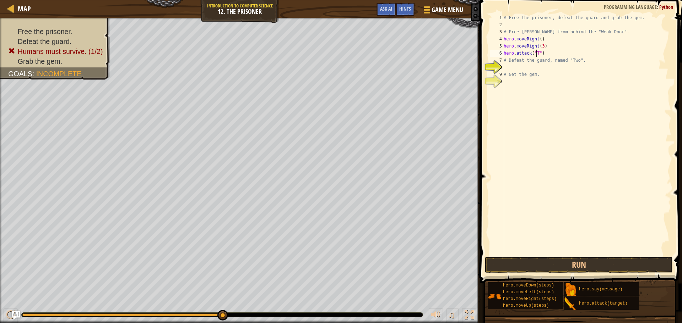
scroll to position [3, 3]
drag, startPoint x: 504, startPoint y: 53, endPoint x: 561, endPoint y: 53, distance: 56.8
click at [561, 53] on div "# Free the prisoner, defeat the guard and grab the gem. # Free [PERSON_NAME] fr…" at bounding box center [586, 142] width 169 height 256
click at [503, 60] on div "7" at bounding box center [497, 60] width 14 height 7
paste textarea "hero.attack("Two")"
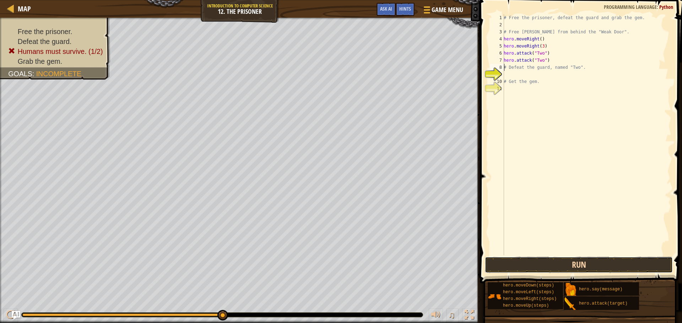
click at [556, 264] on button "Run" at bounding box center [579, 265] width 188 height 16
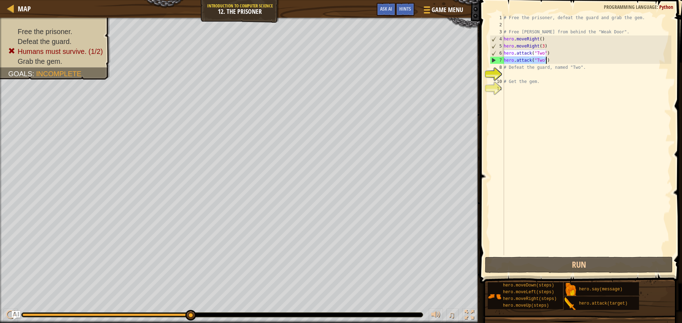
drag, startPoint x: 504, startPoint y: 60, endPoint x: 551, endPoint y: 60, distance: 47.2
click at [551, 60] on div "# Free the prisoner, defeat the guard and grab the gem. # Free [PERSON_NAME] fr…" at bounding box center [586, 142] width 169 height 256
click at [504, 68] on div "# Free the prisoner, defeat the guard and grab the gem. # Free [PERSON_NAME] fr…" at bounding box center [586, 142] width 169 height 256
paste textarea "hero.attack("Two")"
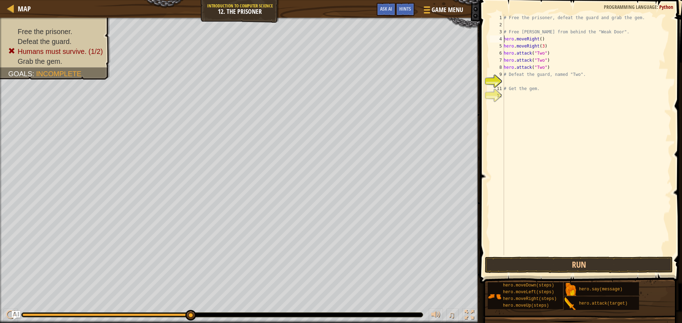
click at [504, 38] on div "# Free the prisoner, defeat the guard and grab the gem. # Free [PERSON_NAME] fr…" at bounding box center [586, 142] width 169 height 256
click at [509, 42] on div "# Free the prisoner, defeat the guard and grab the gem. # Free [PERSON_NAME] fr…" at bounding box center [586, 142] width 169 height 256
click at [503, 47] on div "5" at bounding box center [497, 46] width 14 height 7
click at [556, 34] on div "# Free the prisoner, defeat the guard and grab the gem. # Free [PERSON_NAME] fr…" at bounding box center [586, 142] width 169 height 256
click at [554, 43] on div "# Free the prisoner, defeat the guard and grab the gem. # Free [PERSON_NAME] fr…" at bounding box center [586, 142] width 169 height 256
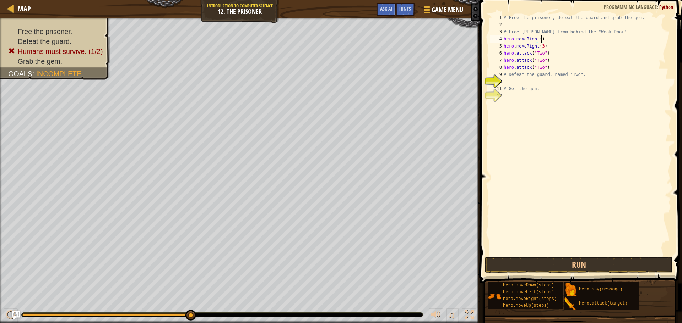
click at [554, 39] on div "# Free the prisoner, defeat the guard and grab the gem. # Free [PERSON_NAME] fr…" at bounding box center [586, 142] width 169 height 256
type textarea "hero.moveRight()"
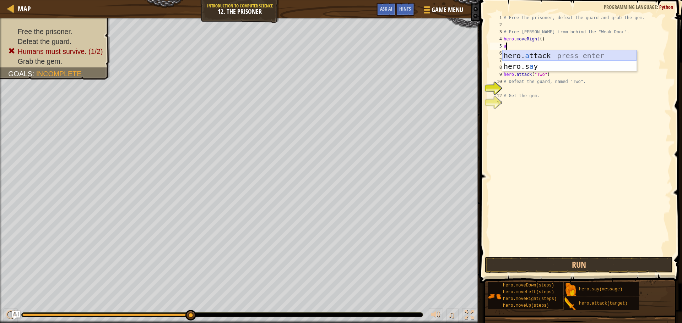
click at [561, 53] on div "hero. a ttack press enter hero.s a y press enter" at bounding box center [569, 71] width 134 height 43
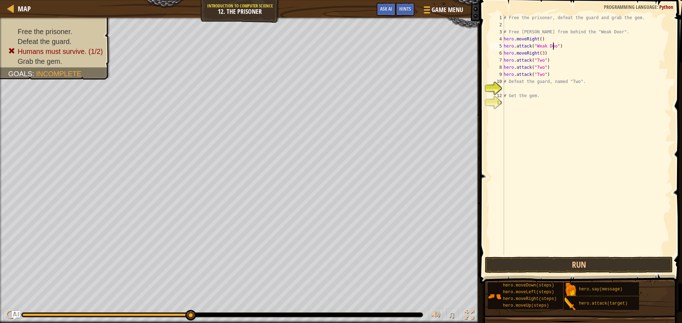
scroll to position [3, 4]
click at [626, 268] on button "Run" at bounding box center [579, 265] width 188 height 16
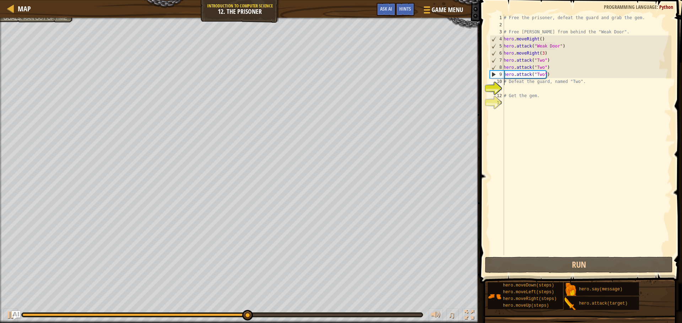
click at [504, 81] on div "# Free the prisoner, defeat the guard and grab the gem. # Free [PERSON_NAME] fr…" at bounding box center [586, 142] width 169 height 256
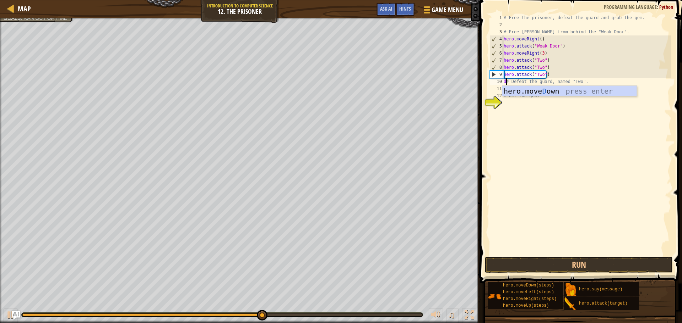
scroll to position [3, 0]
click at [553, 94] on div "hero.[PERSON_NAME] own press enter" at bounding box center [569, 102] width 134 height 32
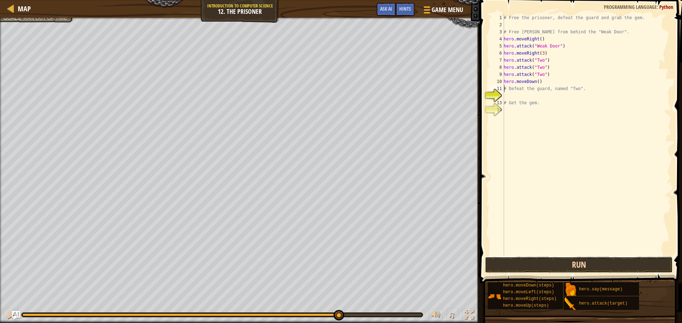
click at [565, 263] on button "Run" at bounding box center [579, 265] width 188 height 16
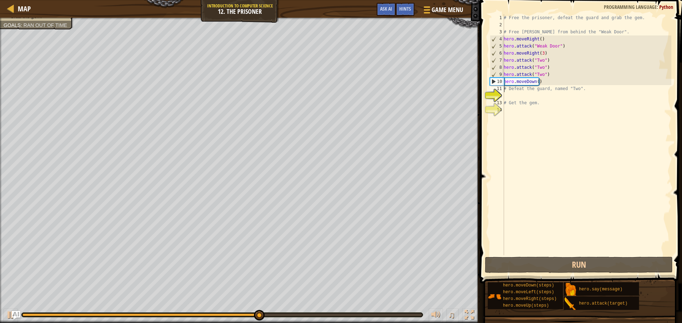
click at [536, 82] on div "# Free the prisoner, defeat the guard and grab the gem. # Free [PERSON_NAME] fr…" at bounding box center [586, 142] width 169 height 256
type textarea "hero.moveDown(2)"
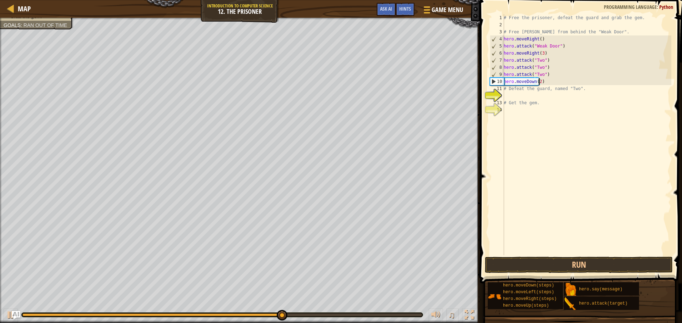
click at [545, 82] on div "# Free the prisoner, defeat the guard and grab the gem. # Free [PERSON_NAME] fr…" at bounding box center [586, 142] width 169 height 256
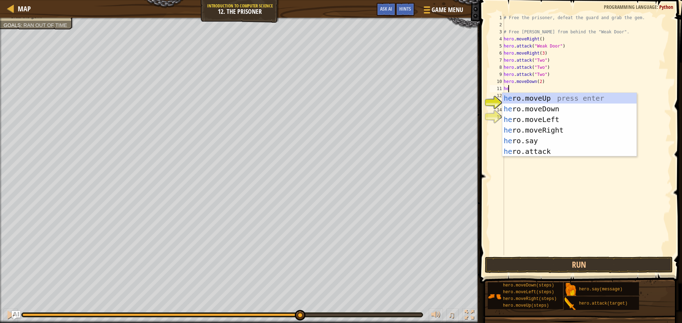
type textarea "her"
click at [554, 130] on div "her o.moveUp press enter her o.moveDown press enter her o.moveLeft press enter …" at bounding box center [569, 135] width 134 height 85
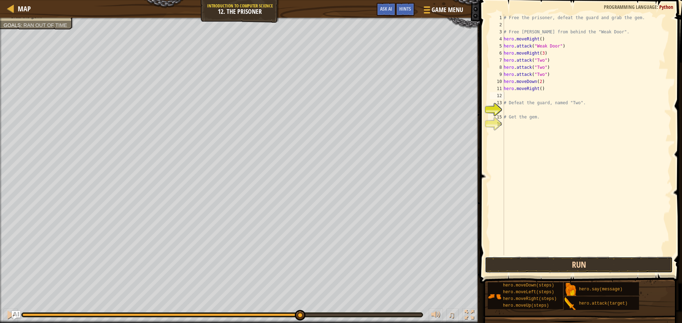
click at [587, 269] on button "Run" at bounding box center [579, 265] width 188 height 16
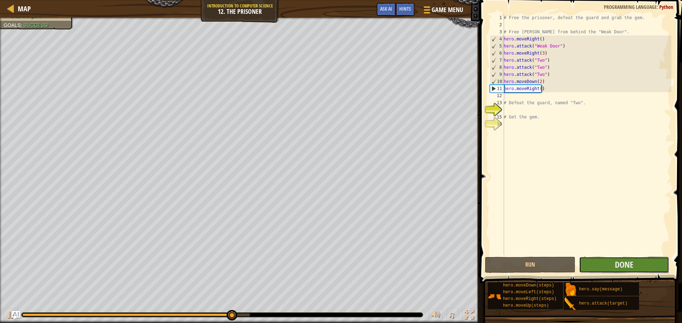
click at [649, 260] on button "Done" at bounding box center [624, 265] width 90 height 16
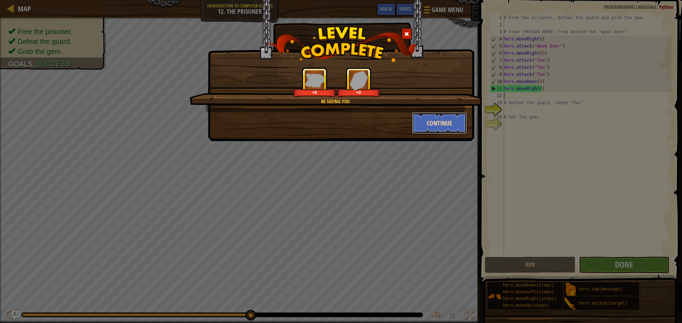
click at [445, 127] on button "Continue" at bounding box center [439, 123] width 55 height 21
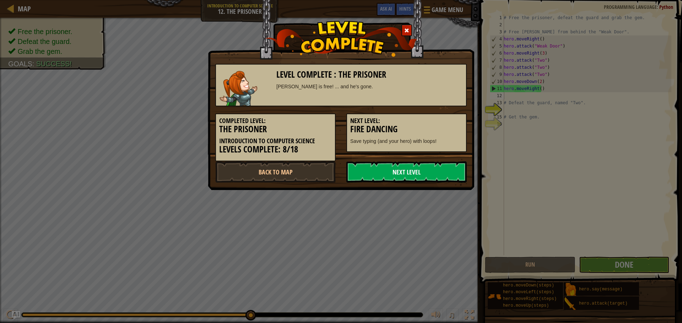
click at [428, 168] on link "Next Level" at bounding box center [406, 172] width 120 height 21
